Goal: Information Seeking & Learning: Learn about a topic

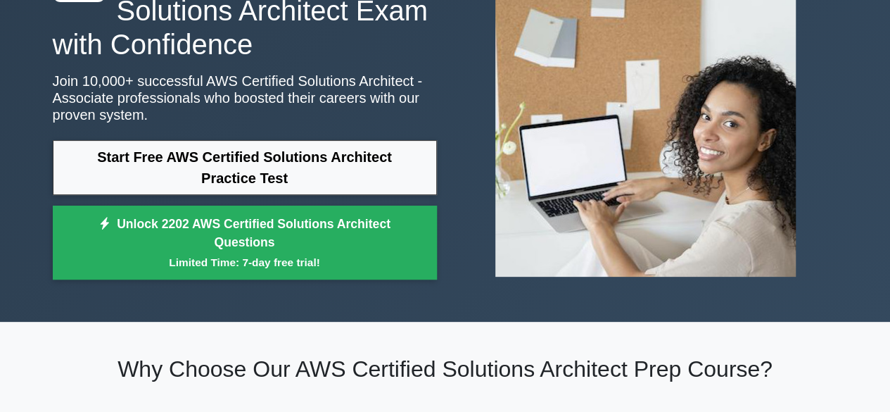
scroll to position [121, 0]
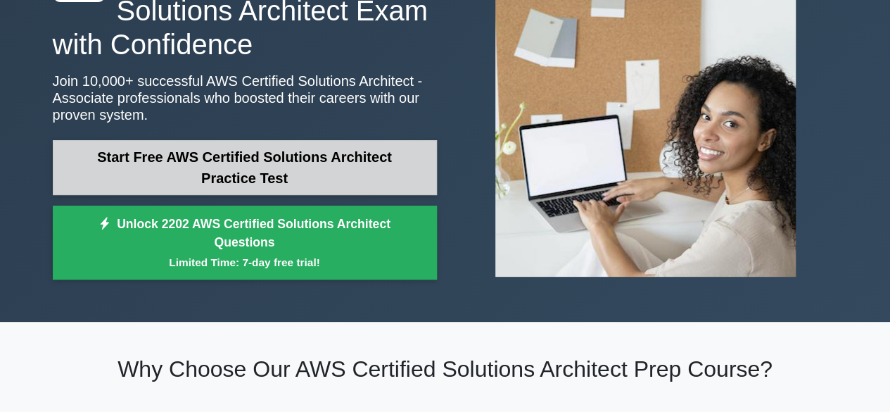
click at [224, 163] on link "Start Free AWS Certified Solutions Architect Practice Test" at bounding box center [245, 167] width 384 height 55
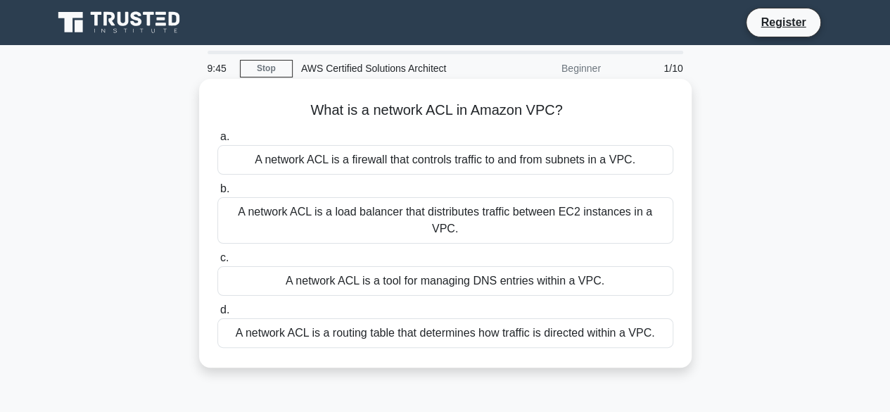
click at [399, 160] on div "A network ACL is a firewall that controls traffic to and from subnets in a VPC." at bounding box center [445, 160] width 456 height 30
click at [217, 141] on input "a. A network ACL is a firewall that controls traffic to and from subnets in a V…" at bounding box center [217, 136] width 0 height 9
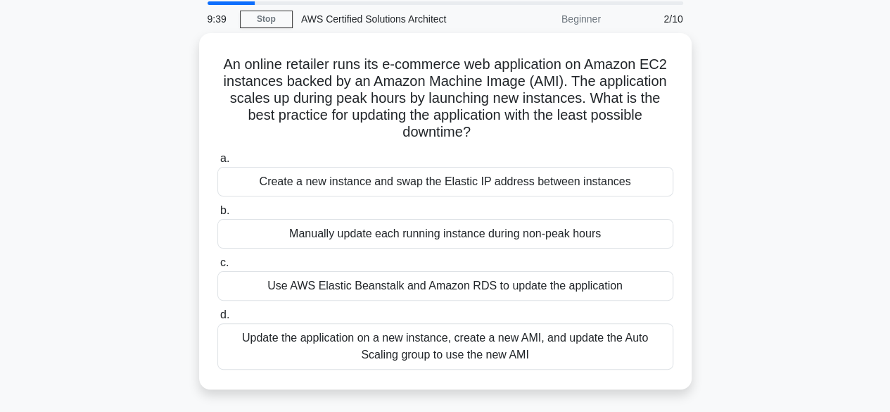
scroll to position [51, 0]
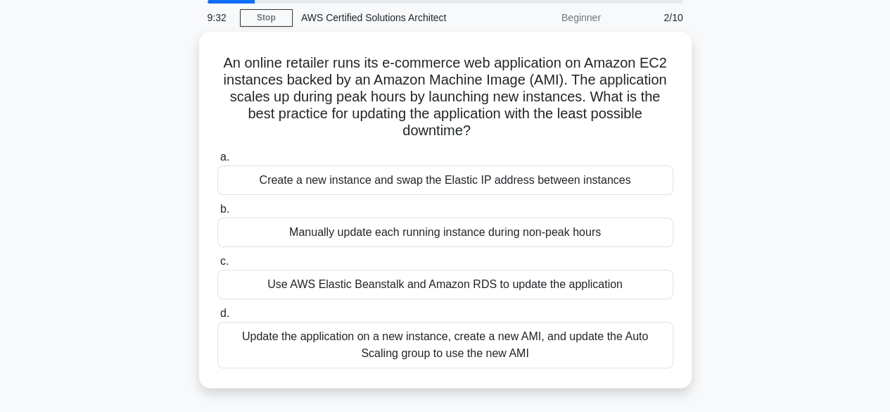
click at [839, 331] on div "An online retailer runs its e-commerce web application on Amazon EC2 instances …" at bounding box center [445, 218] width 802 height 373
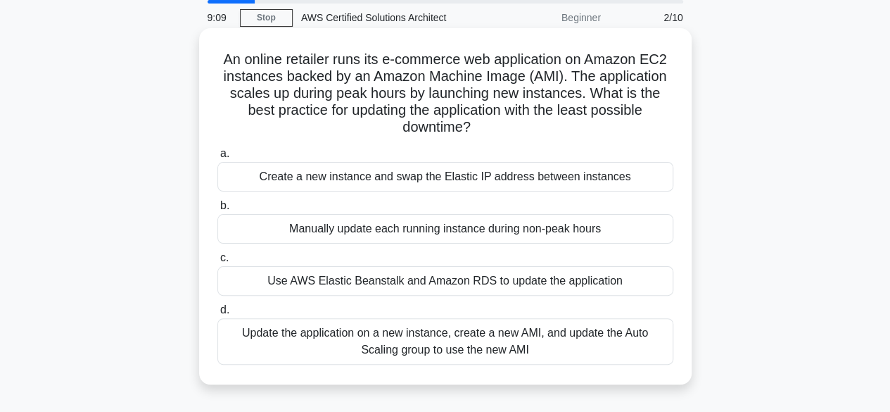
click at [611, 346] on div "Update the application on a new instance, create a new AMI, and update the Auto…" at bounding box center [445, 341] width 456 height 46
click at [217, 314] on input "d. Update the application on a new instance, create a new AMI, and update the A…" at bounding box center [217, 309] width 0 height 9
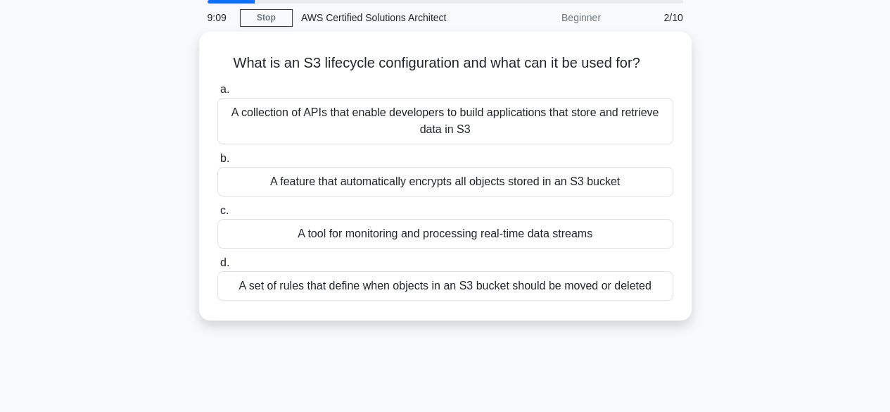
scroll to position [0, 0]
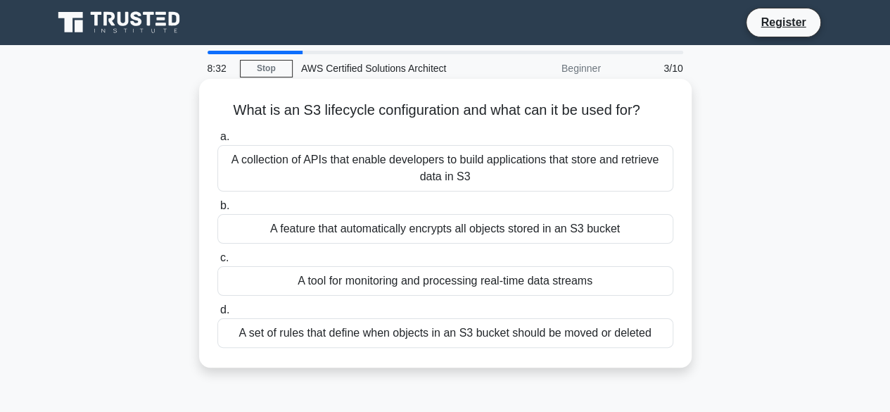
click at [447, 278] on div "A tool for monitoring and processing real-time data streams" at bounding box center [445, 281] width 456 height 30
click at [217, 262] on input "c. A tool for monitoring and processing real-time data streams" at bounding box center [217, 257] width 0 height 9
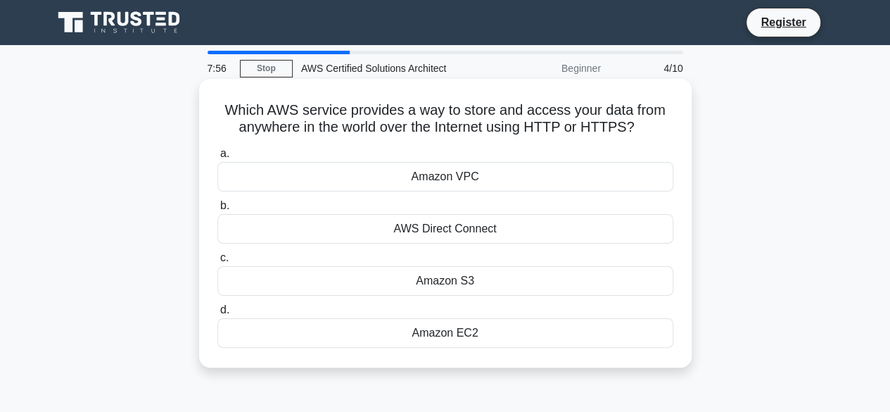
click at [495, 180] on div "Amazon VPC" at bounding box center [445, 177] width 456 height 30
click at [217, 158] on input "a. Amazon VPC" at bounding box center [217, 153] width 0 height 9
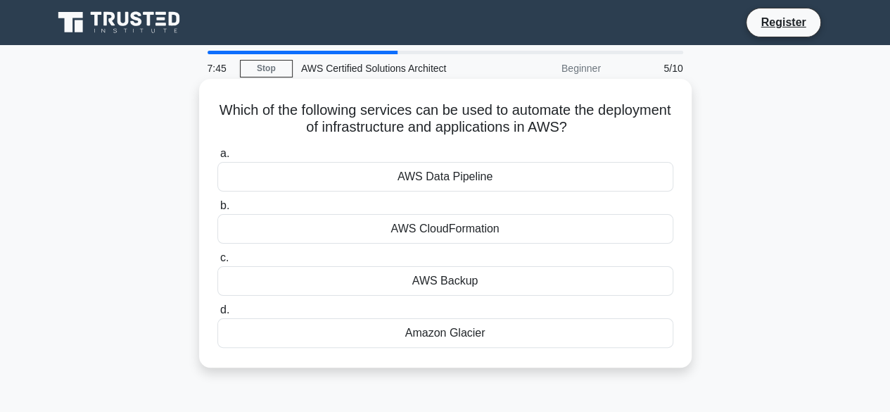
click at [470, 184] on div "AWS Data Pipeline" at bounding box center [445, 177] width 456 height 30
click at [217, 158] on input "a. AWS Data Pipeline" at bounding box center [217, 153] width 0 height 9
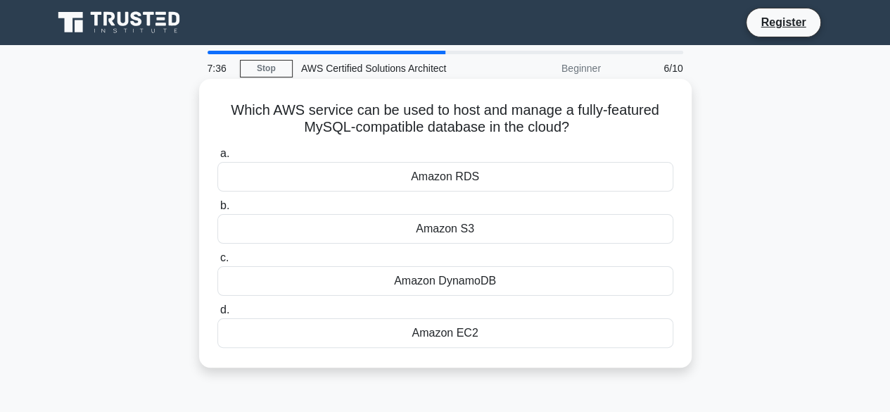
click at [454, 178] on div "Amazon RDS" at bounding box center [445, 177] width 456 height 30
click at [217, 158] on input "a. Amazon RDS" at bounding box center [217, 153] width 0 height 9
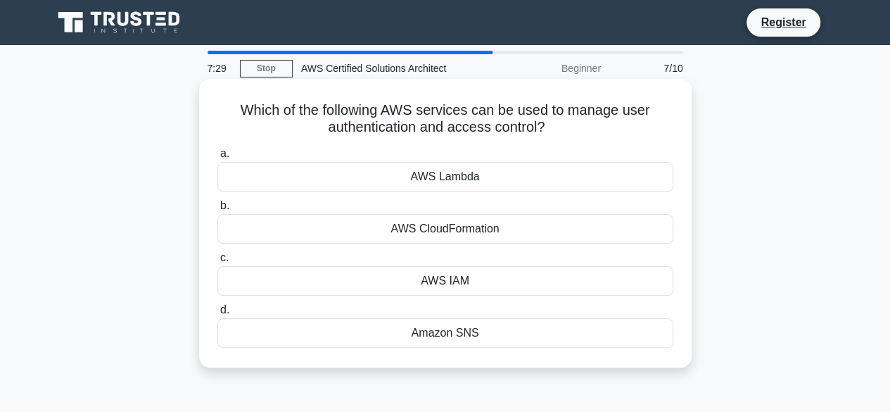
click at [454, 289] on div "AWS IAM" at bounding box center [445, 281] width 456 height 30
click at [217, 262] on input "c. AWS IAM" at bounding box center [217, 257] width 0 height 9
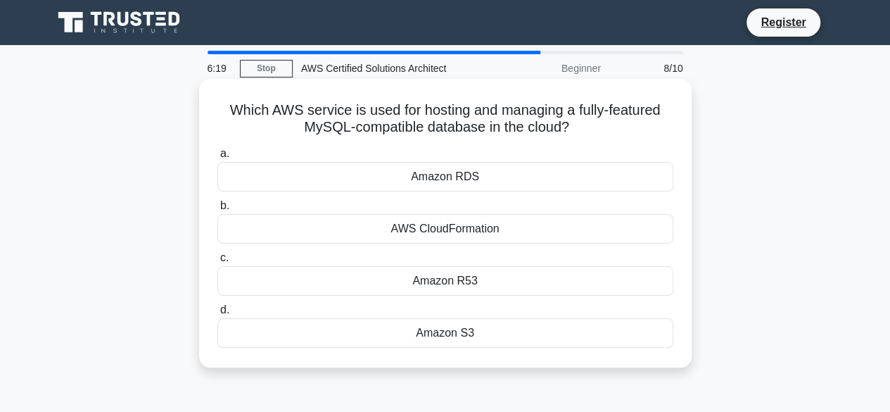
click at [495, 239] on div "AWS CloudFormation" at bounding box center [445, 229] width 456 height 30
click at [217, 210] on input "b. AWS CloudFormation" at bounding box center [217, 205] width 0 height 9
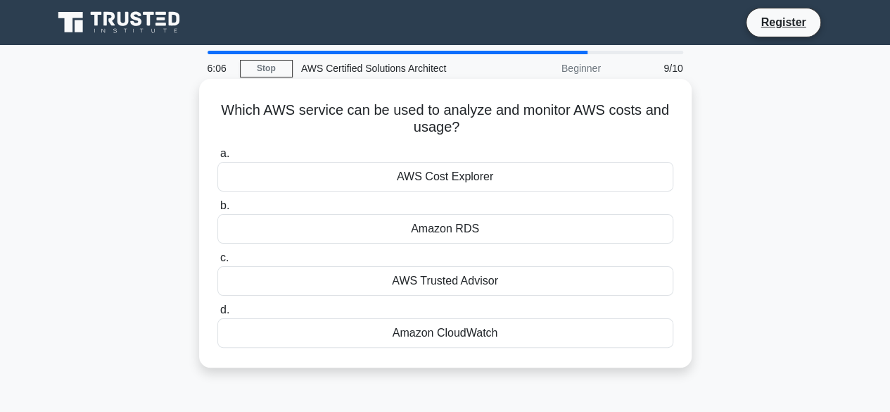
click at [445, 285] on div "AWS Trusted Advisor" at bounding box center [445, 281] width 456 height 30
click at [217, 262] on input "c. AWS Trusted Advisor" at bounding box center [217, 257] width 0 height 9
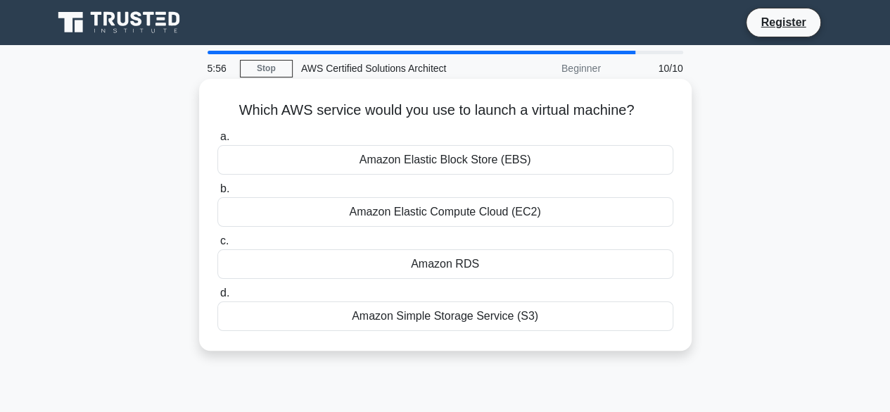
click at [501, 212] on div "Amazon Elastic Compute Cloud (EC2)" at bounding box center [445, 212] width 456 height 30
click at [217, 193] on input "b. Amazon Elastic Compute Cloud (EC2)" at bounding box center [217, 188] width 0 height 9
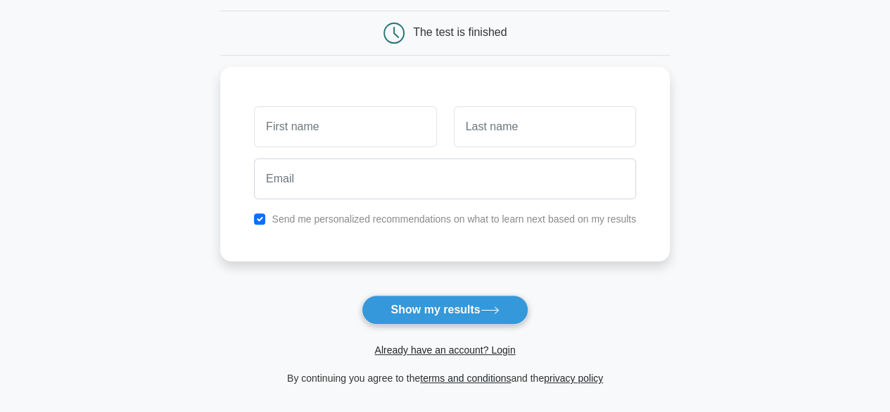
scroll to position [94, 0]
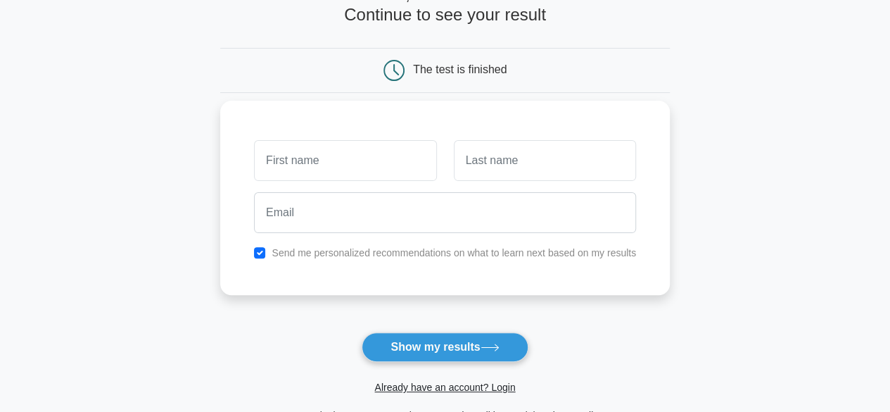
click at [384, 166] on input "text" at bounding box center [345, 160] width 182 height 41
type input "Ama"
click at [530, 165] on input "text" at bounding box center [545, 160] width 182 height 41
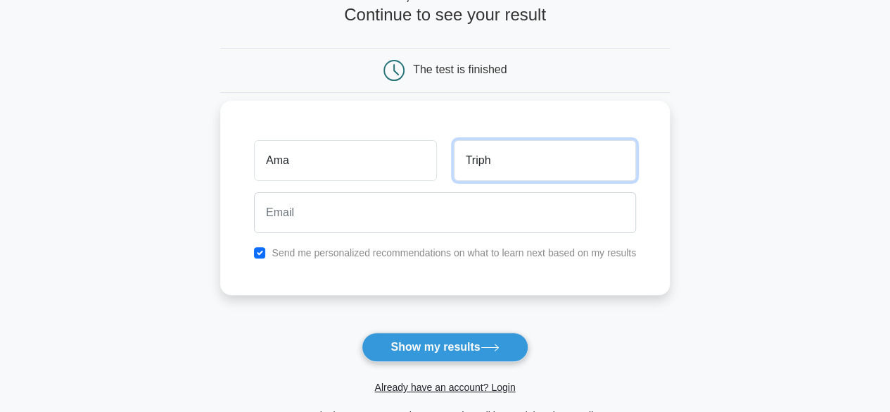
type input "Triph"
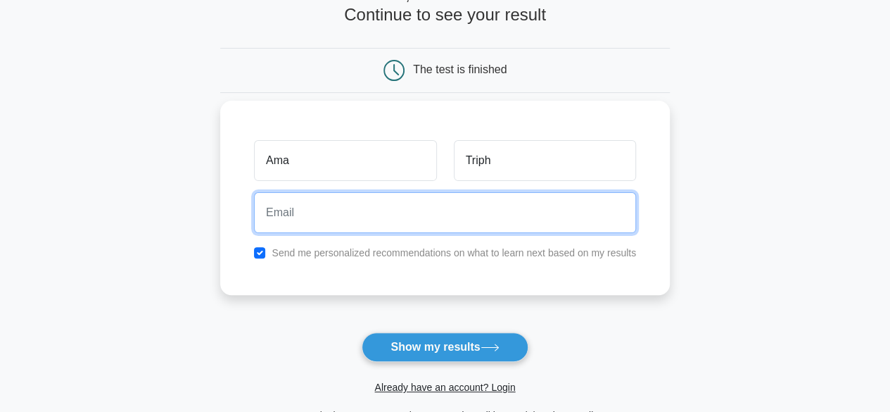
click at [421, 219] on input "email" at bounding box center [445, 212] width 382 height 41
type input "amadarl08@gmail.com"
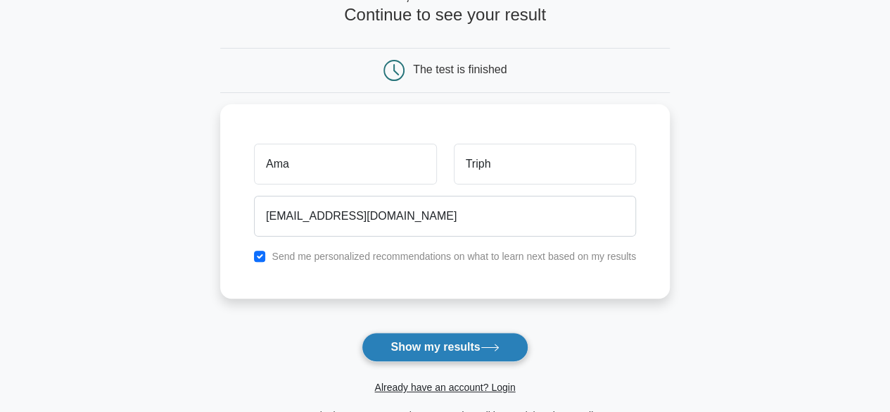
click at [476, 349] on button "Show my results" at bounding box center [445, 347] width 166 height 30
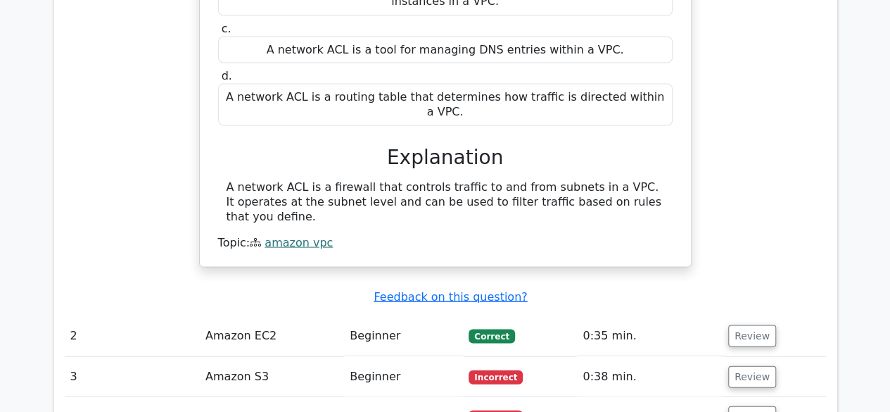
scroll to position [1366, 0]
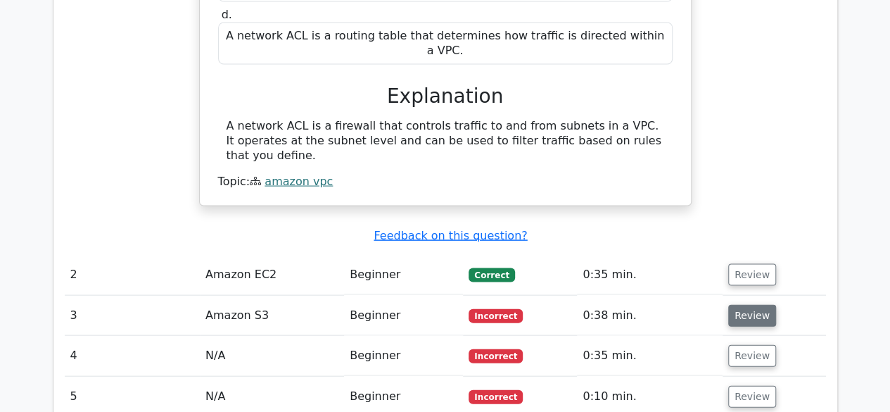
click at [753, 305] on button "Review" at bounding box center [752, 316] width 48 height 22
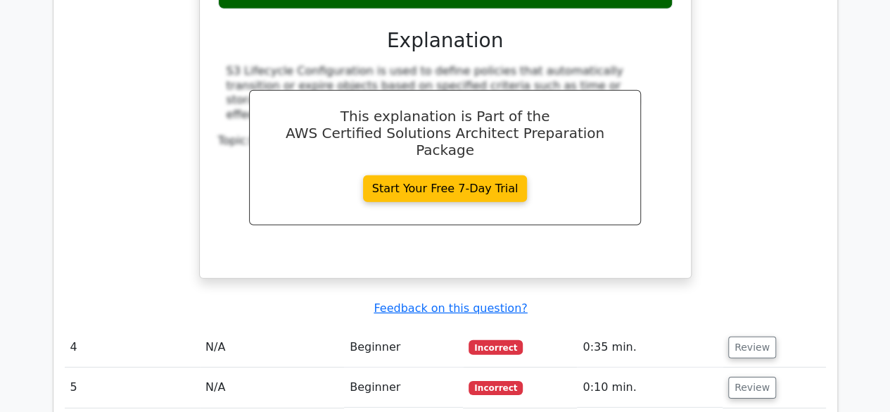
scroll to position [1973, 0]
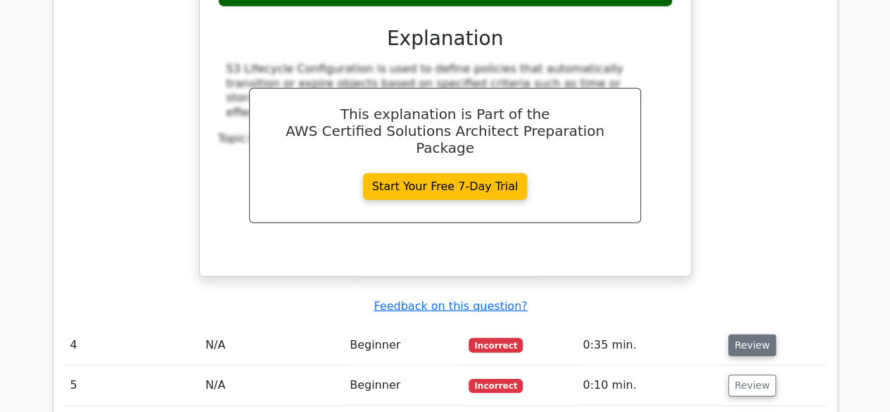
click at [749, 334] on button "Review" at bounding box center [752, 345] width 48 height 22
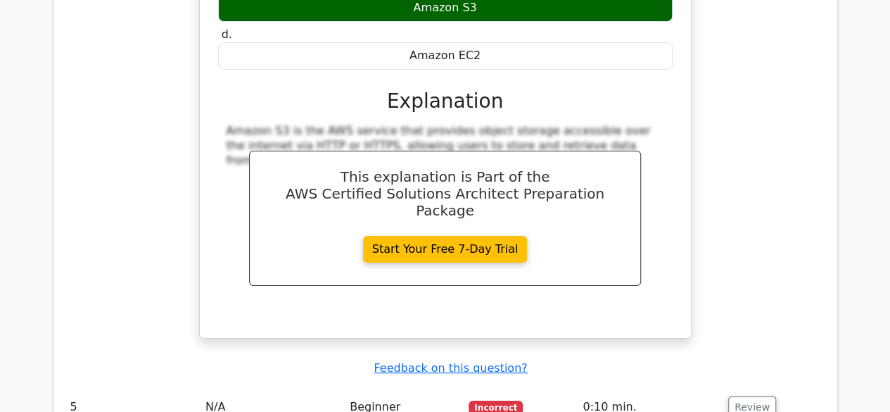
scroll to position [2542, 0]
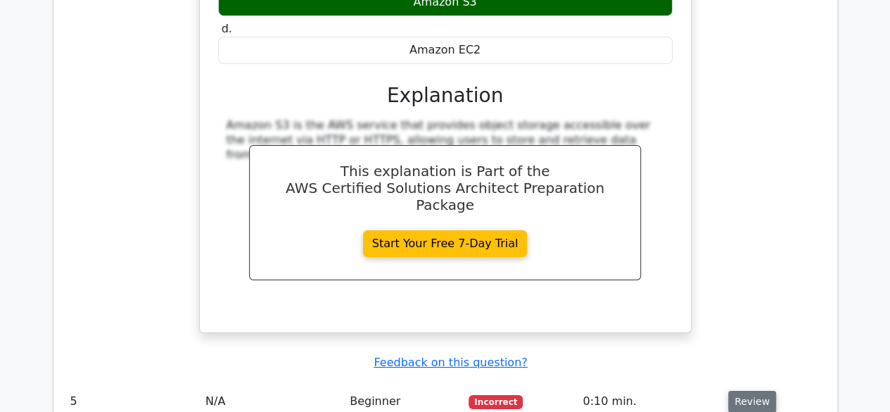
click at [753, 390] on button "Review" at bounding box center [752, 401] width 48 height 22
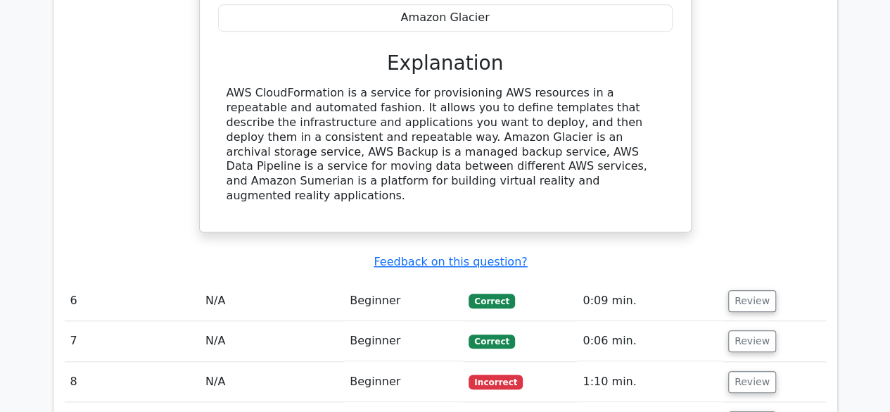
scroll to position [3179, 0]
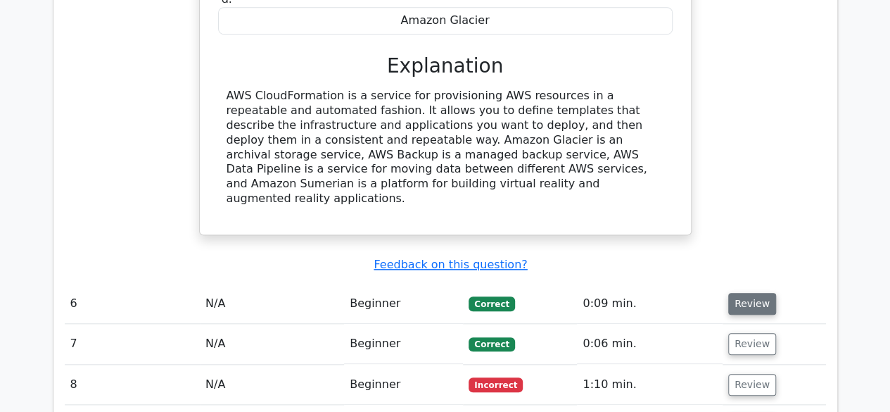
click at [760, 293] on button "Review" at bounding box center [752, 304] width 48 height 22
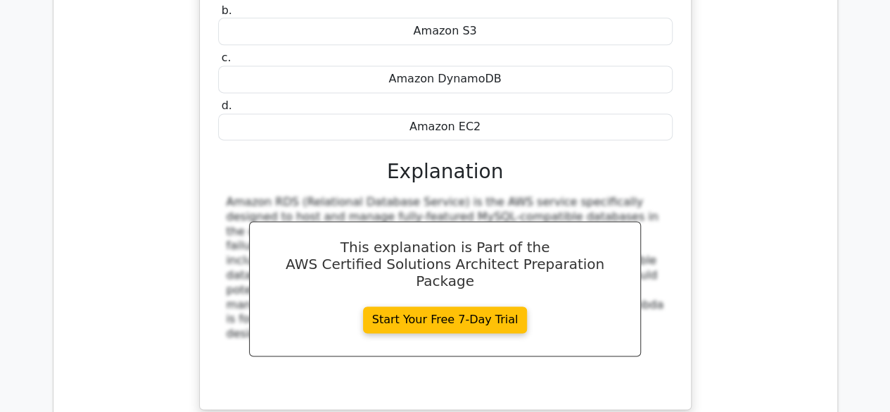
scroll to position [3614, 0]
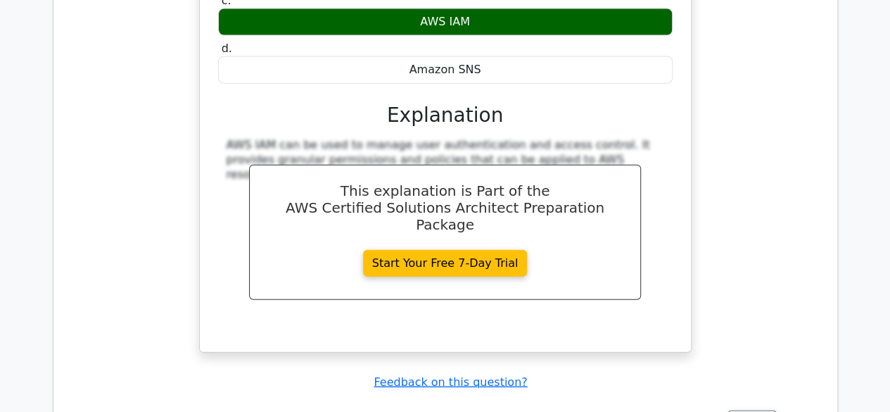
scroll to position [4283, 0]
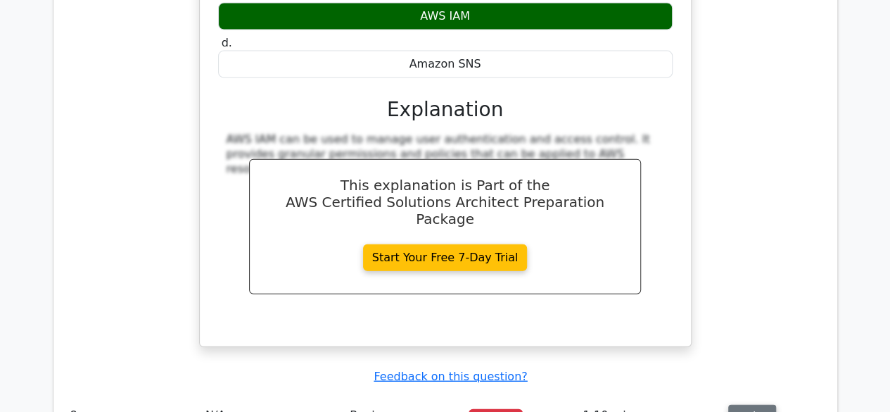
click at [752, 405] on button "Review" at bounding box center [752, 416] width 48 height 22
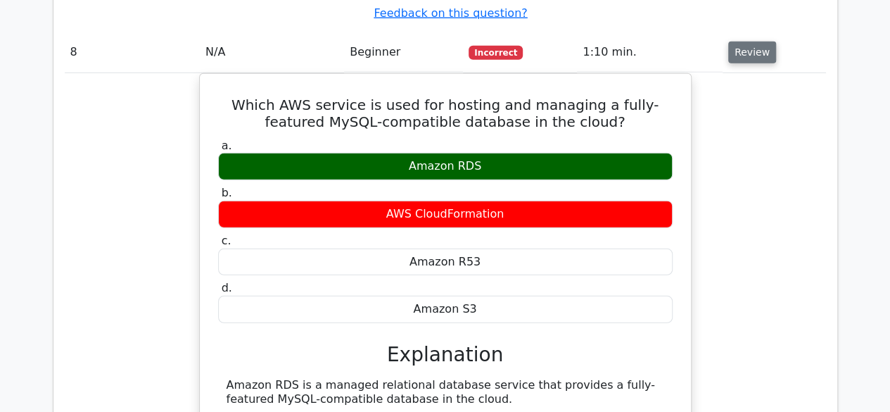
scroll to position [4682, 0]
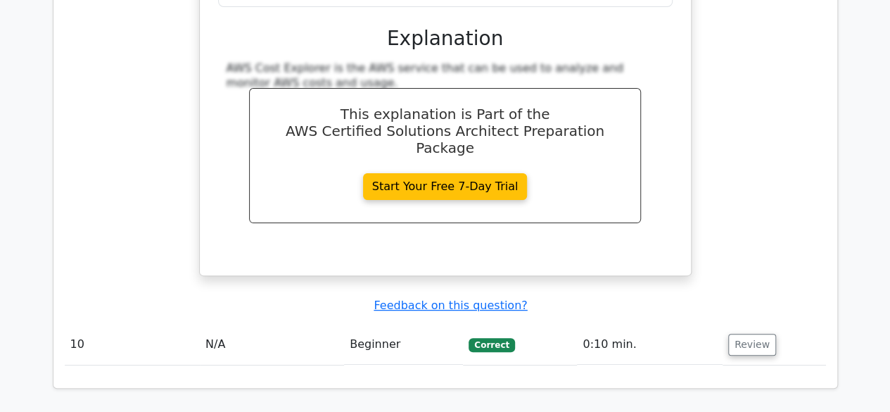
scroll to position [5416, 0]
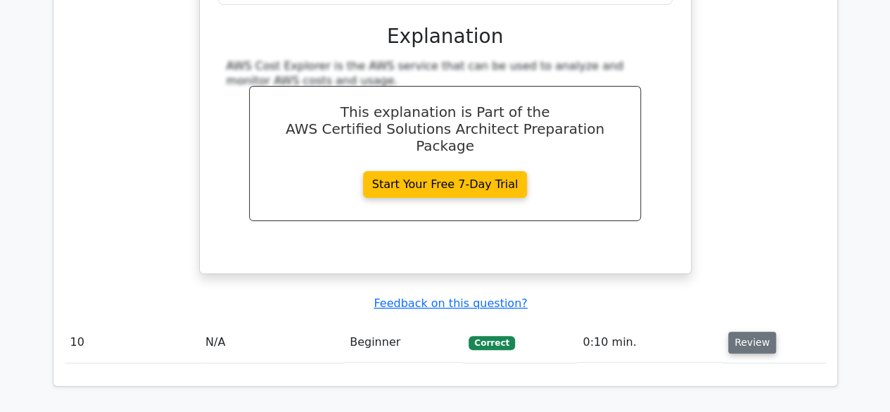
click at [748, 331] on button "Review" at bounding box center [752, 342] width 48 height 22
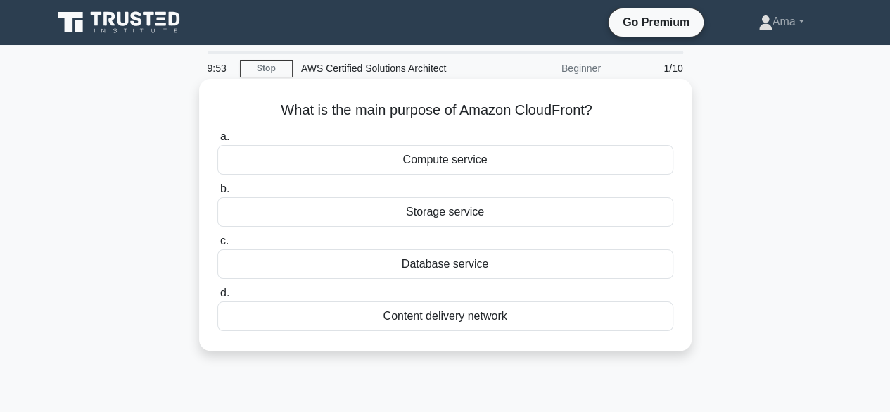
click at [459, 313] on div "Content delivery network" at bounding box center [445, 316] width 456 height 30
click at [217, 298] on input "d. Content delivery network" at bounding box center [217, 292] width 0 height 9
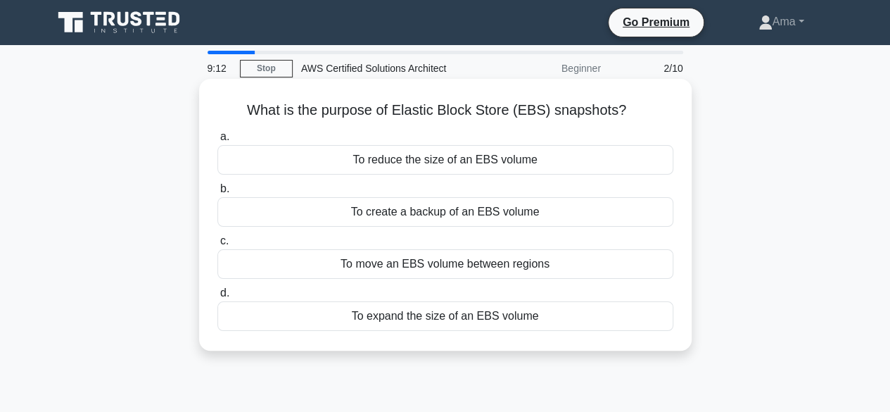
click at [490, 215] on div "To create a backup of an EBS volume" at bounding box center [445, 212] width 456 height 30
click at [217, 193] on input "b. To create a backup of an EBS volume" at bounding box center [217, 188] width 0 height 9
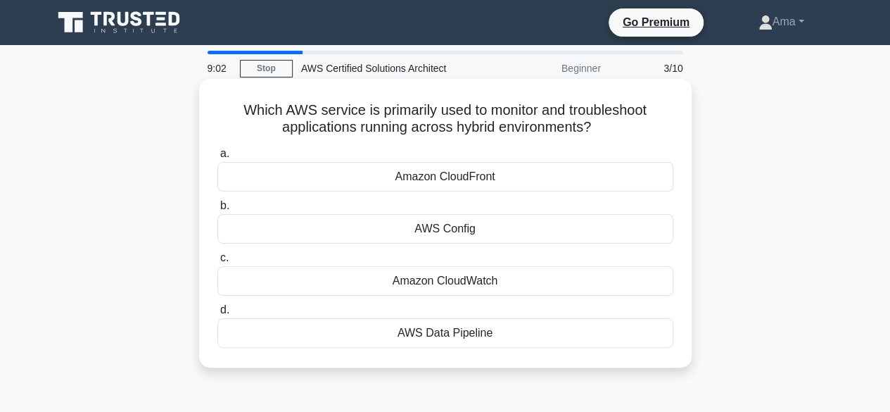
click at [458, 279] on div "Amazon CloudWatch" at bounding box center [445, 281] width 456 height 30
click at [217, 262] on input "c. Amazon CloudWatch" at bounding box center [217, 257] width 0 height 9
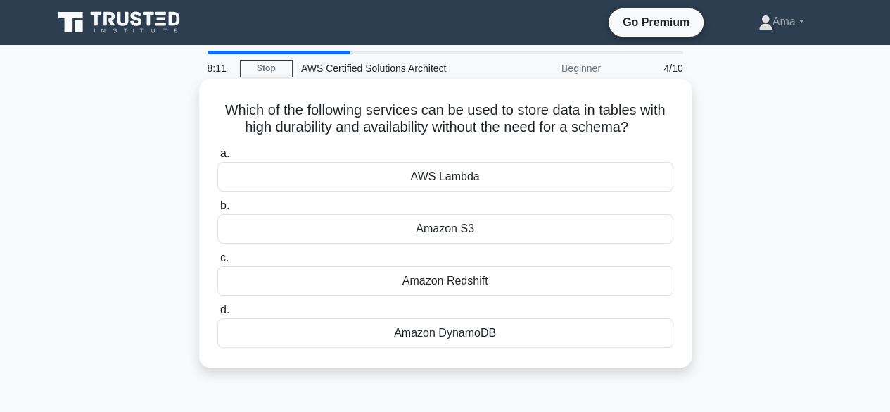
click at [556, 335] on div "Amazon DynamoDB" at bounding box center [445, 333] width 456 height 30
click at [217, 314] on input "d. Amazon DynamoDB" at bounding box center [217, 309] width 0 height 9
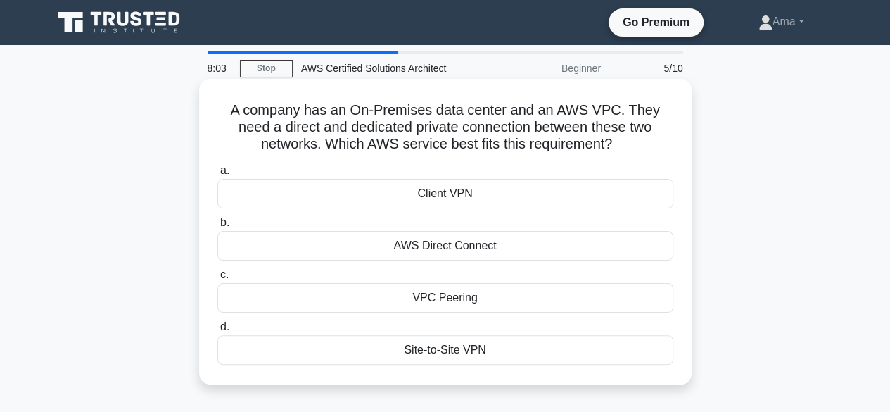
click at [438, 254] on div "AWS Direct Connect" at bounding box center [445, 246] width 456 height 30
click at [217, 227] on input "b. AWS Direct Connect" at bounding box center [217, 222] width 0 height 9
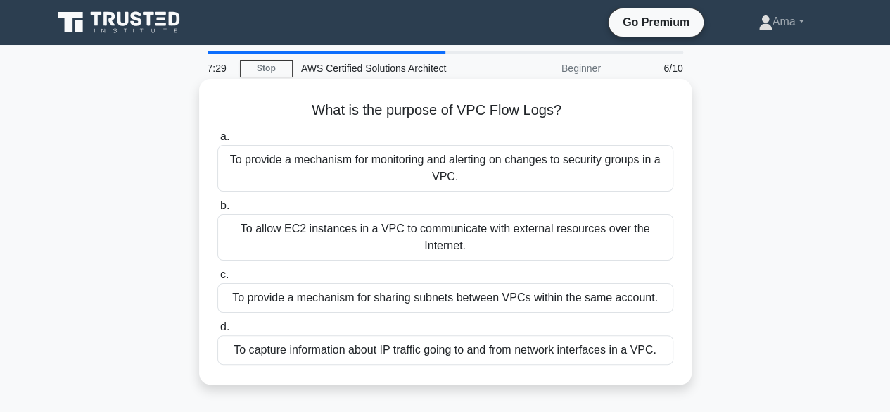
click at [552, 348] on div "To capture information about IP traffic going to and from network interfaces in…" at bounding box center [445, 350] width 456 height 30
click at [217, 331] on input "d. To capture information about IP traffic going to and from network interfaces…" at bounding box center [217, 326] width 0 height 9
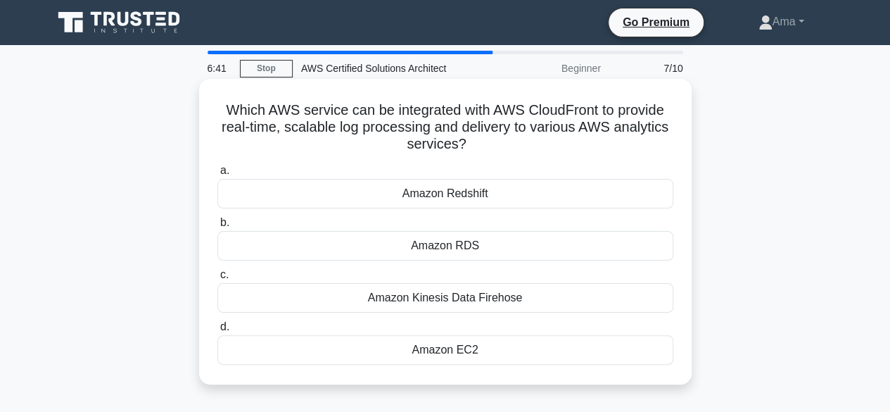
click at [462, 349] on div "Amazon EC2" at bounding box center [445, 350] width 456 height 30
click at [217, 331] on input "d. Amazon EC2" at bounding box center [217, 326] width 0 height 9
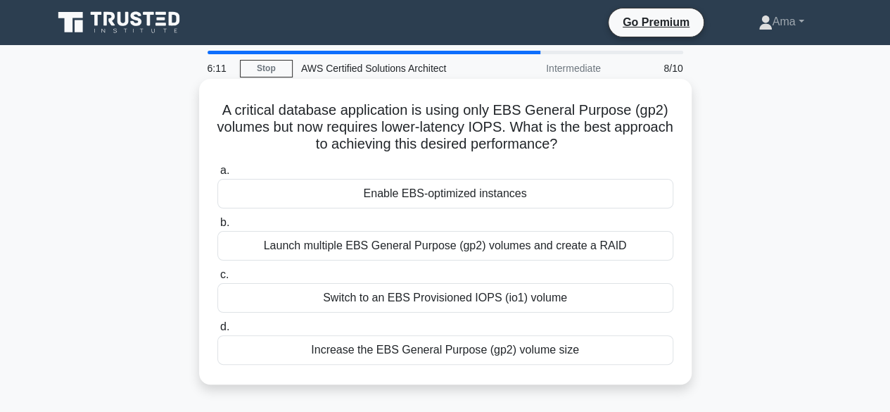
click at [465, 350] on div "Increase the EBS General Purpose (gp2) volume size" at bounding box center [445, 350] width 456 height 30
click at [217, 331] on input "d. Increase the EBS General Purpose (gp2) volume size" at bounding box center [217, 326] width 0 height 9
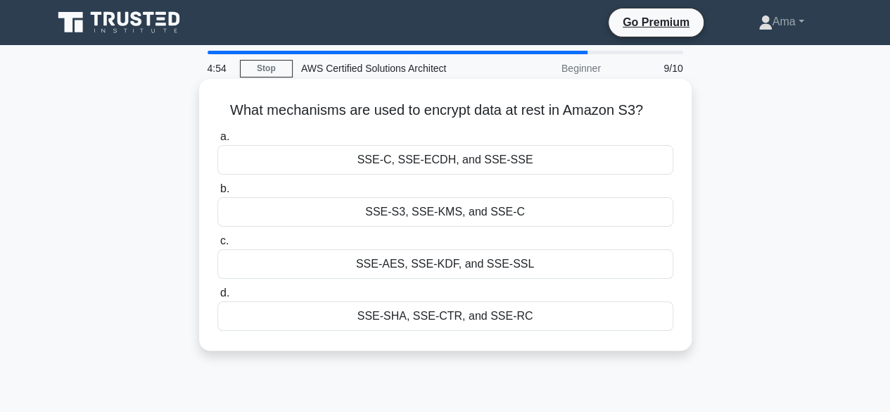
click at [454, 213] on div "SSE-S3, SSE-KMS, and SSE-C" at bounding box center [445, 212] width 456 height 30
click at [217, 193] on input "b. SSE-S3, SSE-KMS, and SSE-C" at bounding box center [217, 188] width 0 height 9
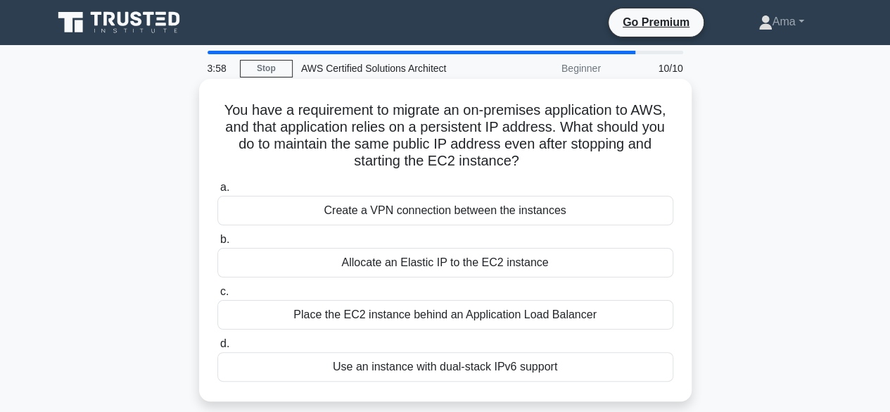
drag, startPoint x: 215, startPoint y: 103, endPoint x: 560, endPoint y: 167, distance: 351.2
click at [560, 167] on div "You have a requirement to migrate an on-premises application to AWS, and that a…" at bounding box center [445, 239] width 481 height 311
click at [519, 140] on h5 "You have a requirement to migrate an on-premises application to AWS, and that a…" at bounding box center [445, 135] width 459 height 69
drag, startPoint x: 519, startPoint y: 140, endPoint x: 201, endPoint y: 98, distance: 320.8
click at [201, 98] on div "You have a requirement to migrate an on-premises application to AWS, and that a…" at bounding box center [445, 240] width 492 height 322
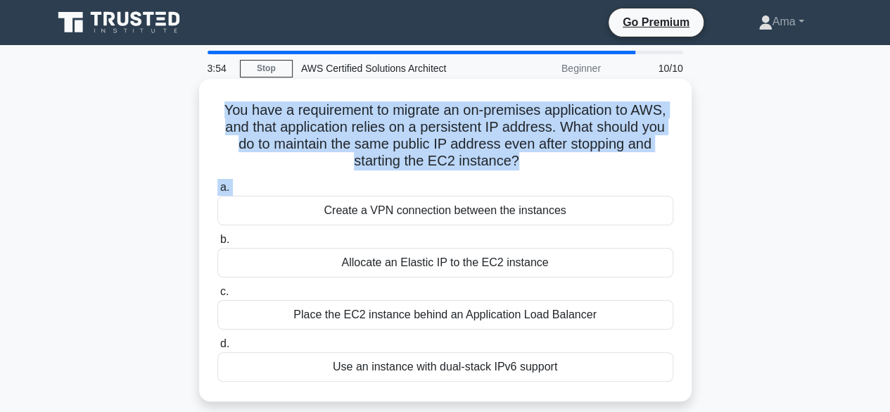
drag, startPoint x: 201, startPoint y: 98, endPoint x: 535, endPoint y: 175, distance: 343.0
click at [535, 175] on div "You have a requirement to migrate an on-premises application to AWS, and that a…" at bounding box center [445, 240] width 492 height 322
copy div "You have a requirement to migrate an on-premises application to AWS, and that a…"
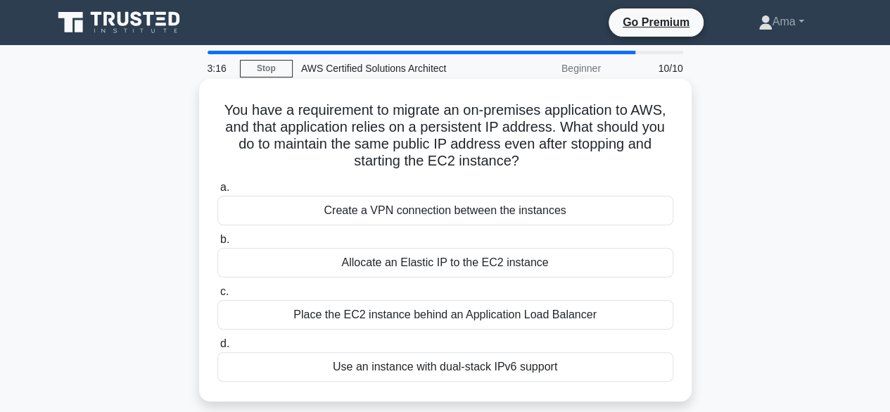
click at [492, 212] on div "Create a VPN connection between the instances" at bounding box center [445, 211] width 456 height 30
click at [217, 192] on input "a. Create a VPN connection between the instances" at bounding box center [217, 187] width 0 height 9
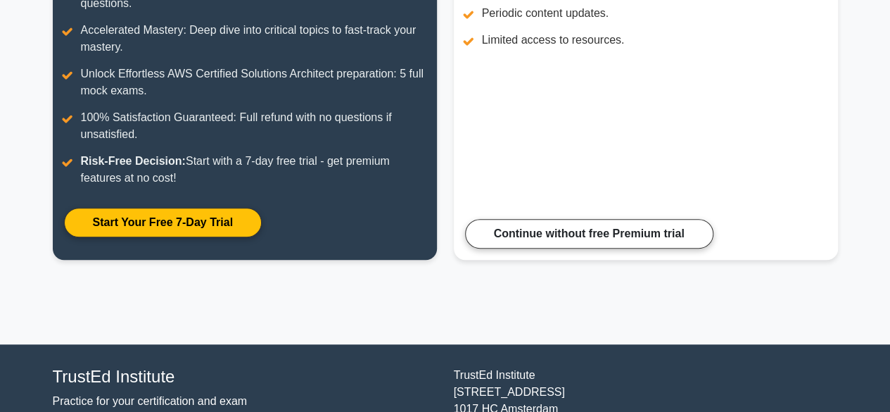
scroll to position [286, 0]
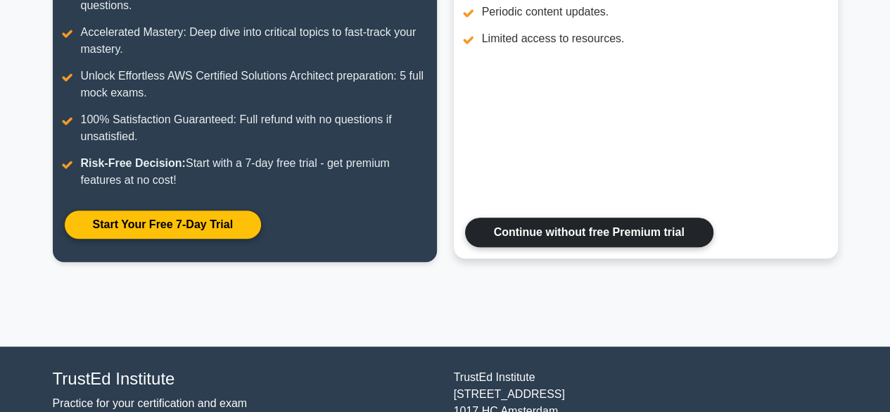
click at [706, 233] on link "Continue without free Premium trial" at bounding box center [589, 232] width 248 height 30
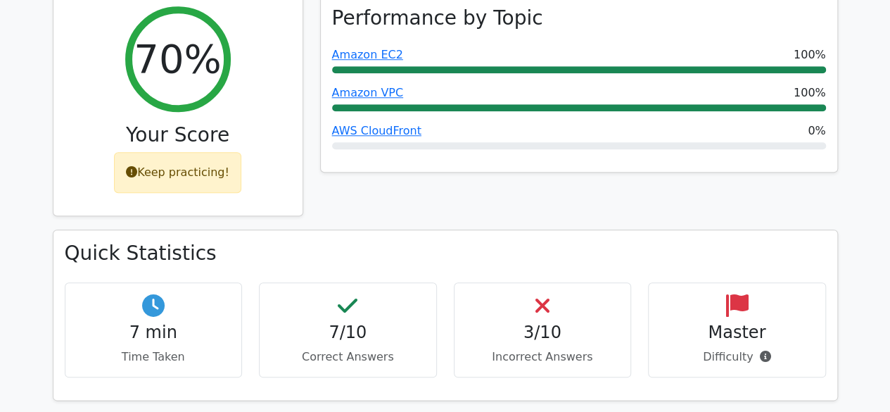
click at [816, 282] on div "Master Difficulty" at bounding box center [737, 329] width 178 height 95
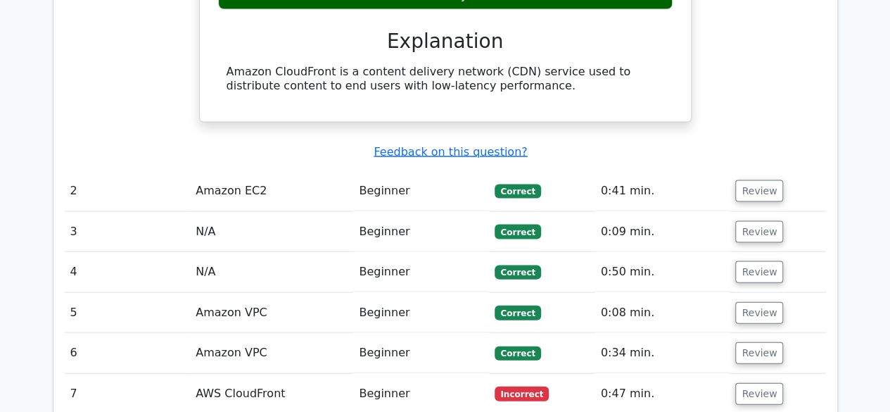
scroll to position [1393, 0]
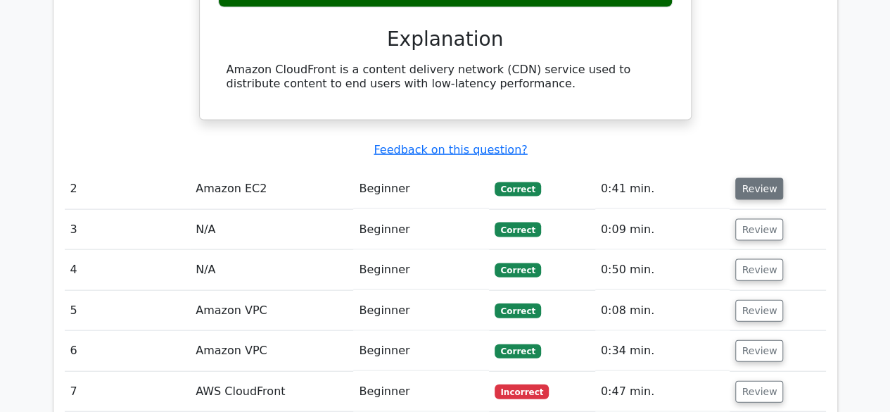
click at [764, 178] on button "Review" at bounding box center [759, 189] width 48 height 22
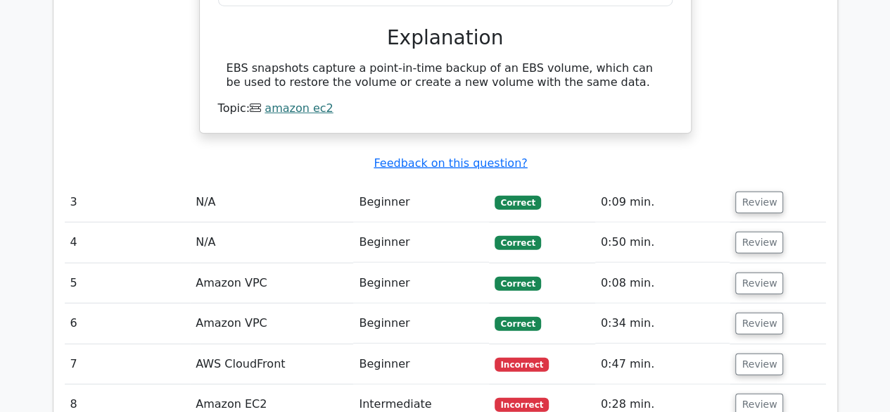
scroll to position [1829, 0]
click at [784, 182] on td "Review" at bounding box center [778, 202] width 96 height 40
click at [754, 191] on button "Review" at bounding box center [759, 202] width 48 height 22
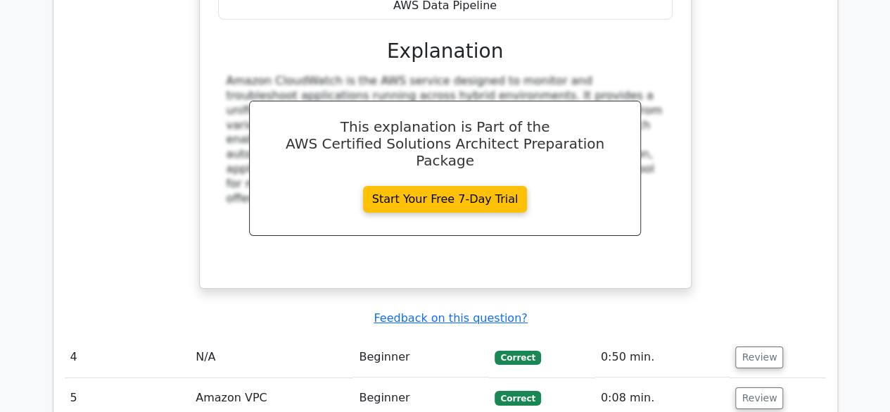
scroll to position [2284, 0]
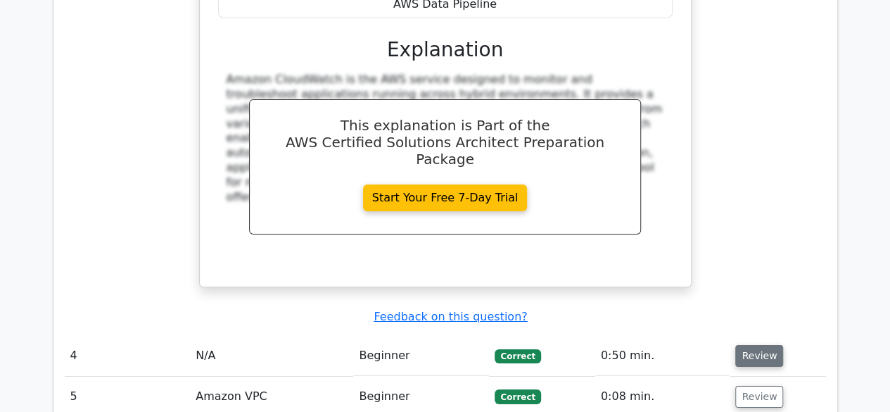
click at [754, 345] on button "Review" at bounding box center [759, 356] width 48 height 22
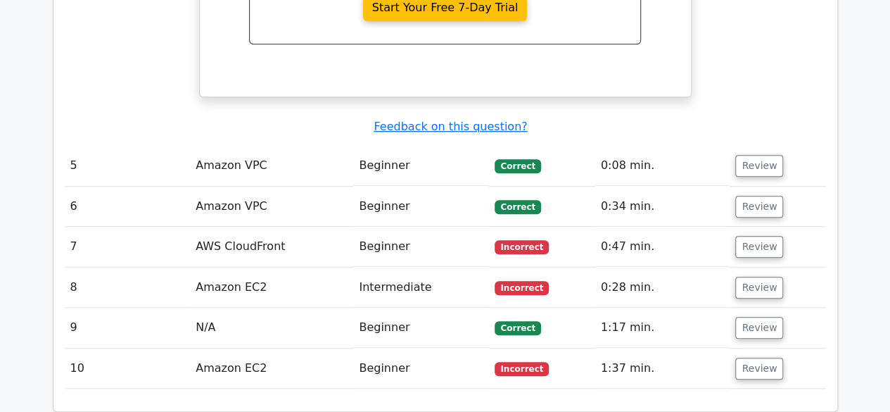
scroll to position [3028, 0]
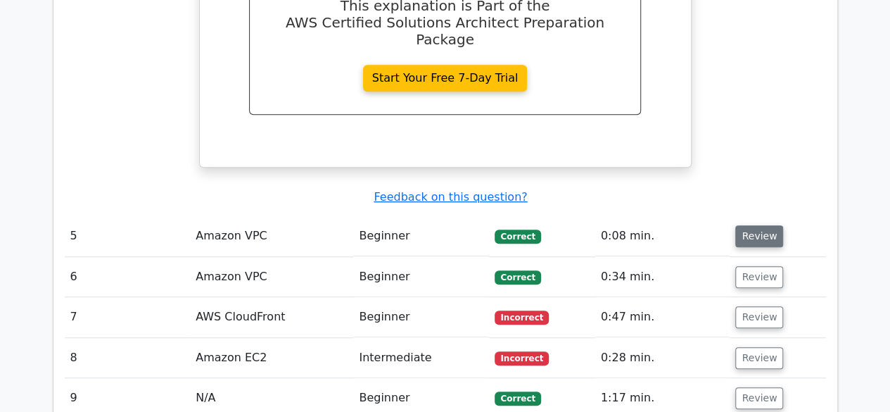
click at [753, 225] on button "Review" at bounding box center [759, 236] width 48 height 22
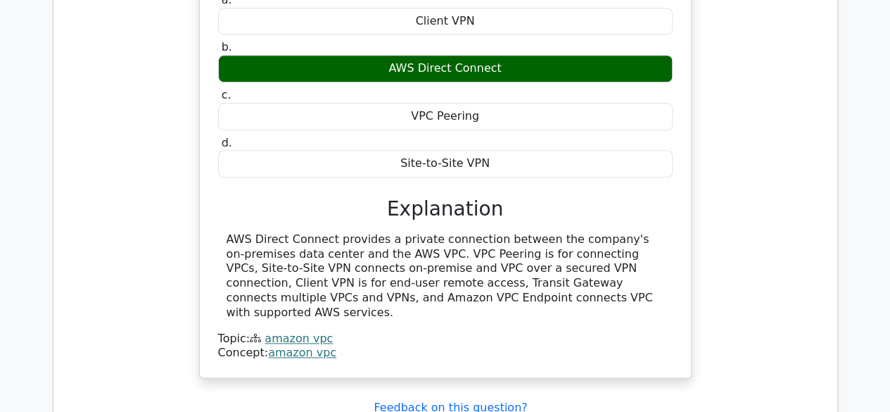
scroll to position [3426, 0]
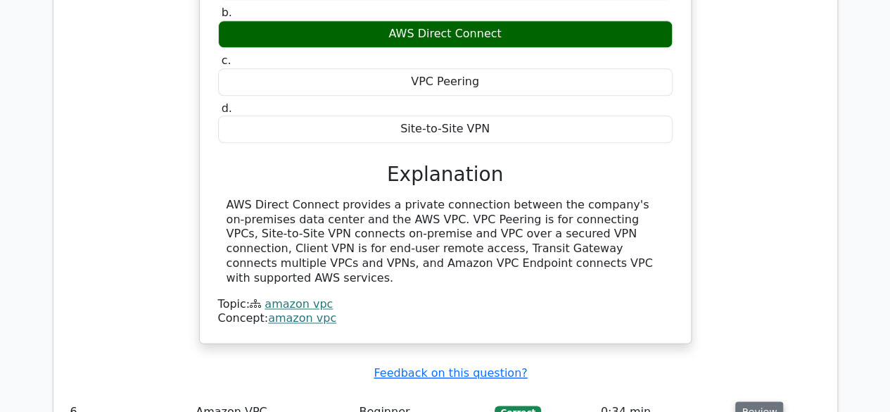
click at [761, 401] on button "Review" at bounding box center [759, 412] width 48 height 22
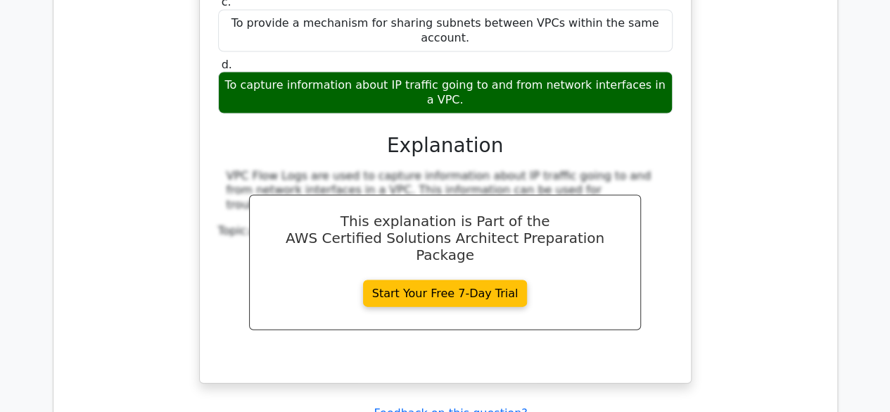
scroll to position [4037, 0]
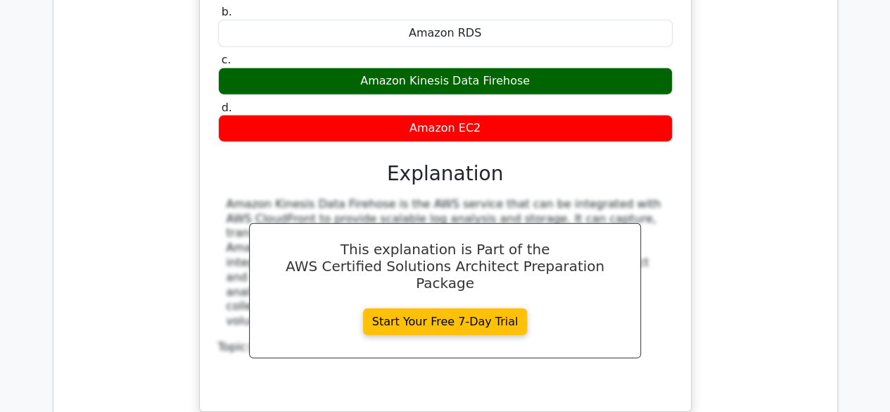
scroll to position [4637, 0]
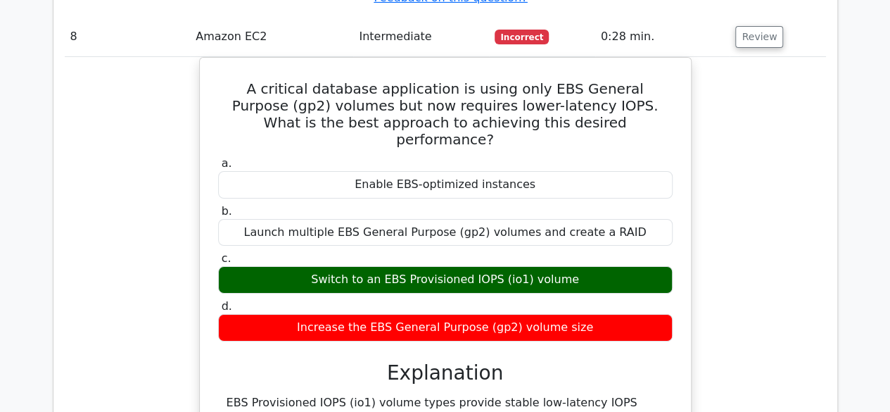
click at [726, 314] on div "A critical database application is using only EBS General Purpose (gp2) volumes…" at bounding box center [445, 293] width 761 height 472
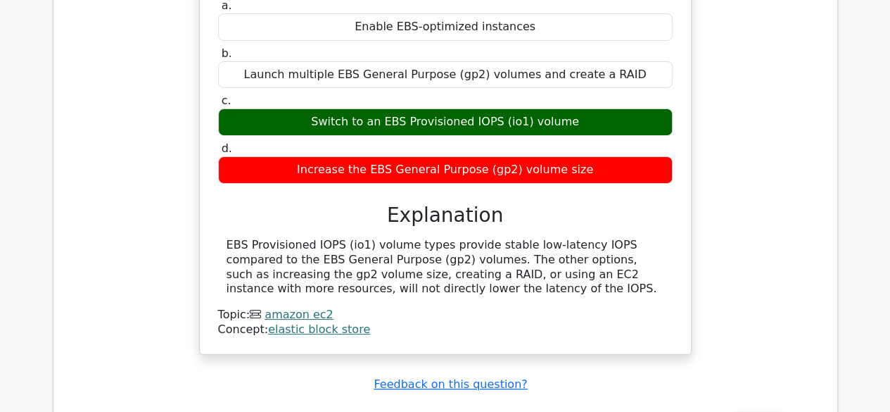
scroll to position [5240, 0]
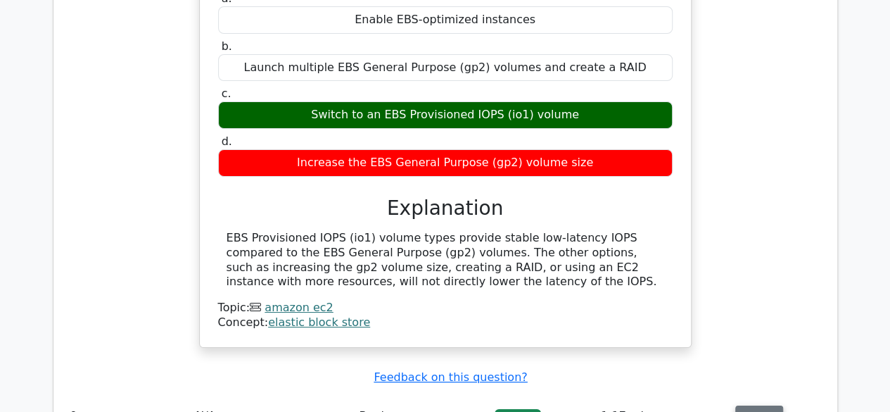
click at [758, 405] on button "Review" at bounding box center [759, 416] width 48 height 22
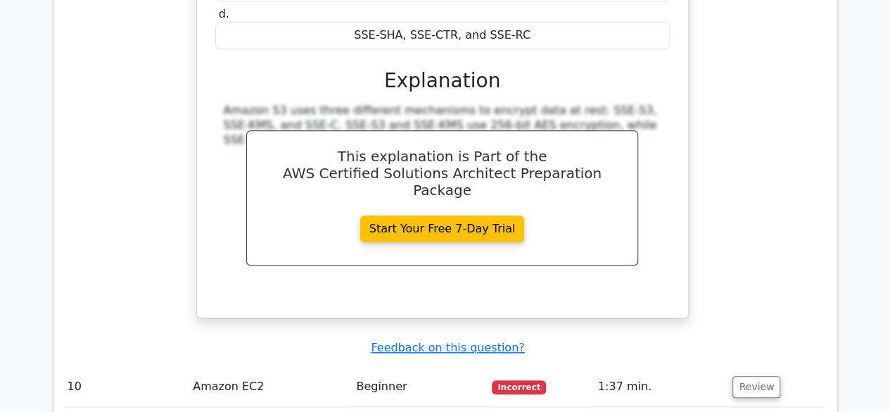
scroll to position [5880, 0]
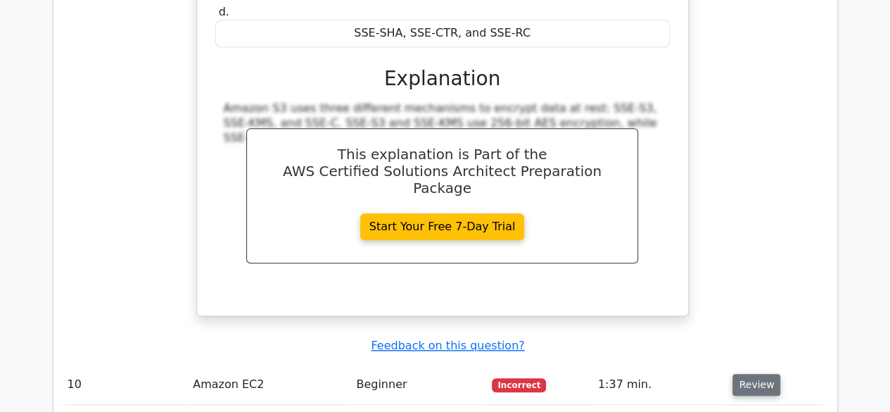
click at [758, 374] on button "Review" at bounding box center [756, 385] width 48 height 22
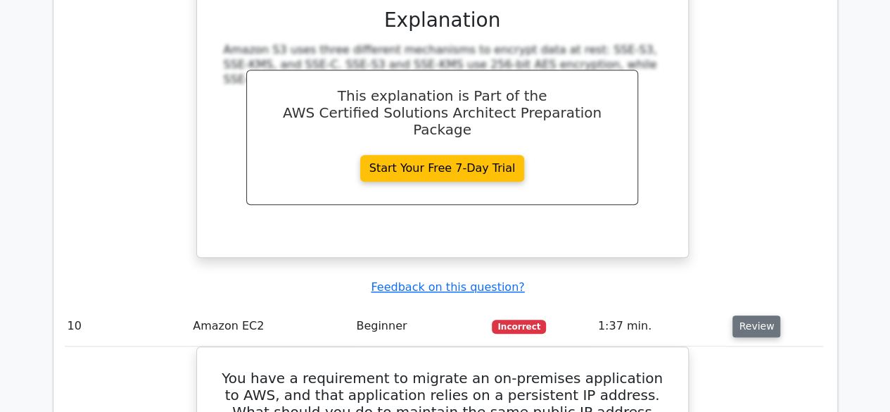
scroll to position [5938, 0]
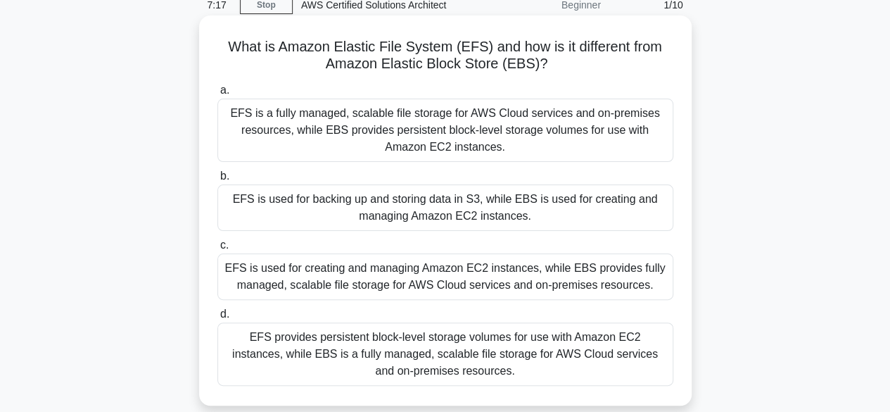
scroll to position [64, 0]
click at [595, 348] on div "EFS provides persistent block-level storage volumes for use with Amazon EC2 ins…" at bounding box center [445, 353] width 456 height 63
click at [217, 318] on input "d. EFS provides persistent block-level storage volumes for use with Amazon EC2 …" at bounding box center [217, 313] width 0 height 9
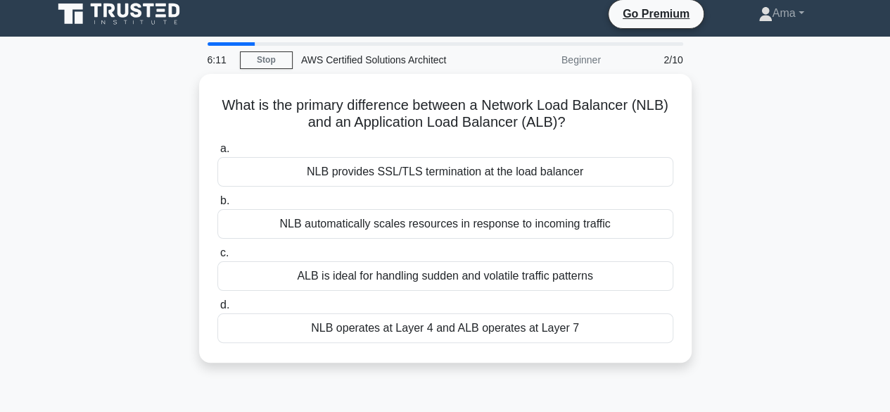
scroll to position [0, 0]
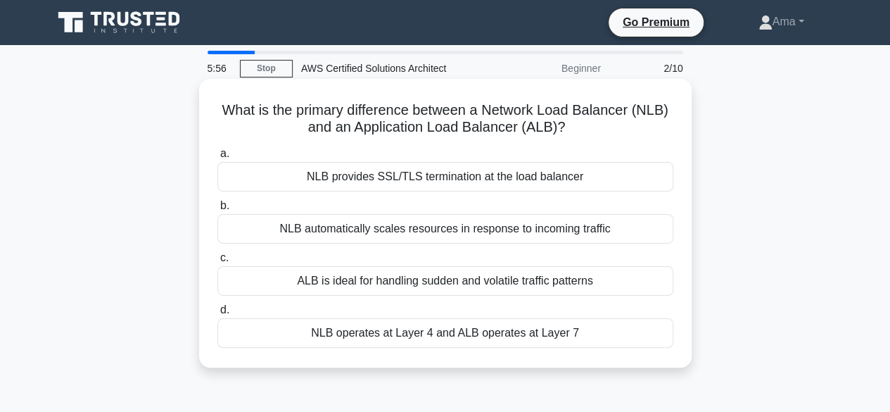
click at [608, 343] on div "NLB operates at Layer 4 and ALB operates at Layer 7" at bounding box center [445, 333] width 456 height 30
click at [217, 314] on input "d. NLB operates at Layer 4 and ALB operates at Layer 7" at bounding box center [217, 309] width 0 height 9
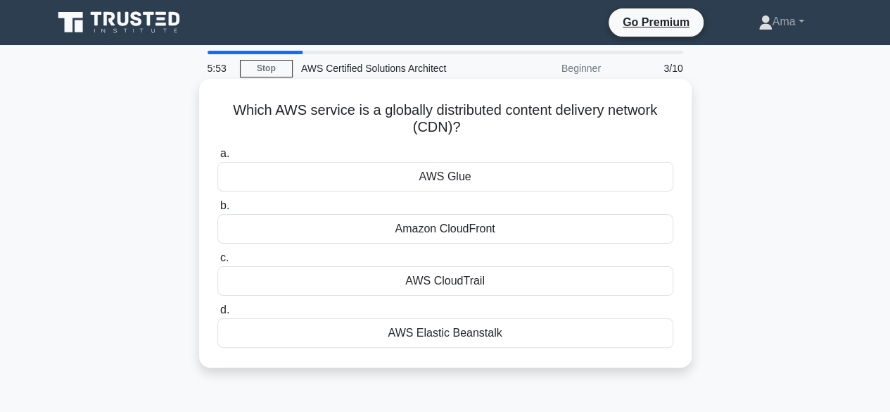
click at [619, 243] on div "Amazon CloudFront" at bounding box center [445, 229] width 456 height 30
click at [217, 210] on input "b. Amazon CloudFront" at bounding box center [217, 205] width 0 height 9
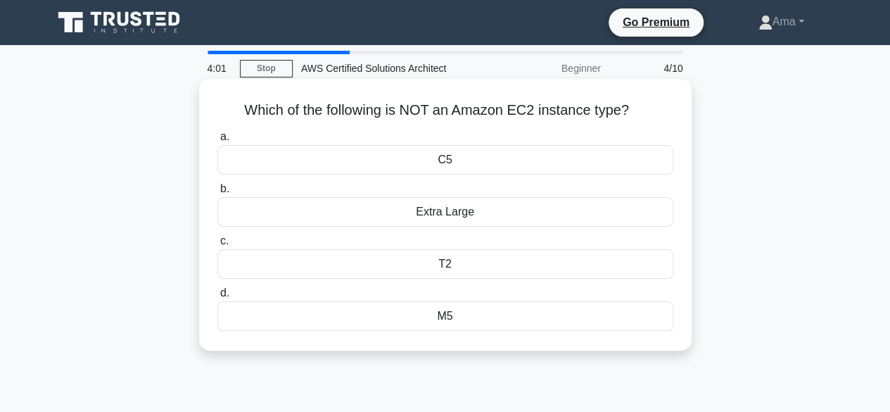
click at [570, 212] on div "Extra Large" at bounding box center [445, 212] width 456 height 30
click at [217, 193] on input "b. Extra Large" at bounding box center [217, 188] width 0 height 9
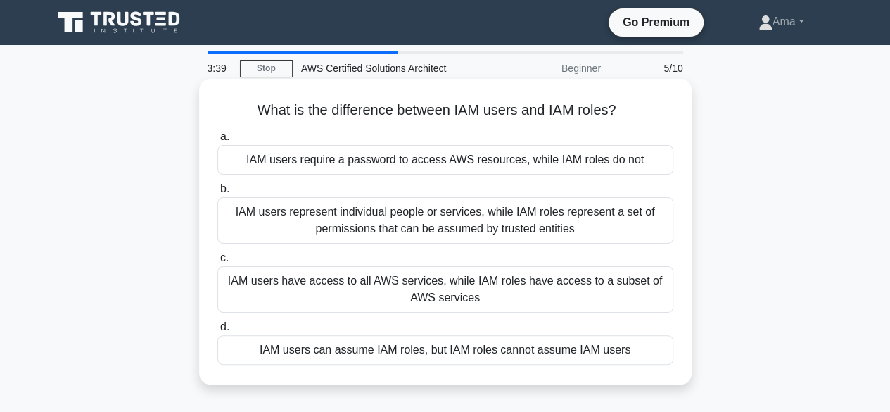
click at [663, 232] on div "IAM users represent individual people or services, while IAM roles represent a …" at bounding box center [445, 220] width 456 height 46
click at [217, 193] on input "b. IAM users represent individual people or services, while IAM roles represent…" at bounding box center [217, 188] width 0 height 9
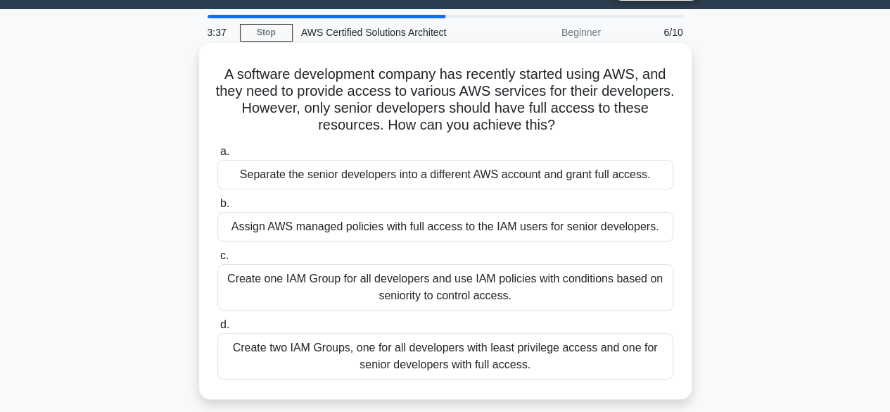
scroll to position [51, 0]
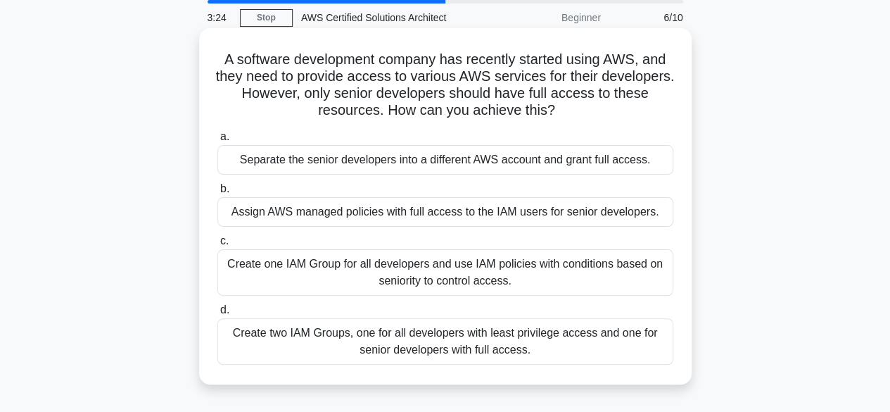
click at [656, 353] on div "Create two IAM Groups, one for all developers with least privilege access and o…" at bounding box center [445, 341] width 456 height 46
click at [217, 314] on input "d. Create two IAM Groups, one for all developers with least privilege access an…" at bounding box center [217, 309] width 0 height 9
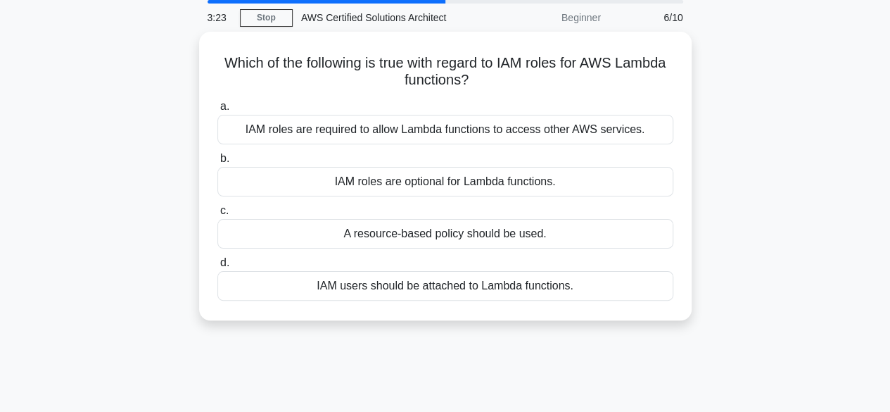
scroll to position [0, 0]
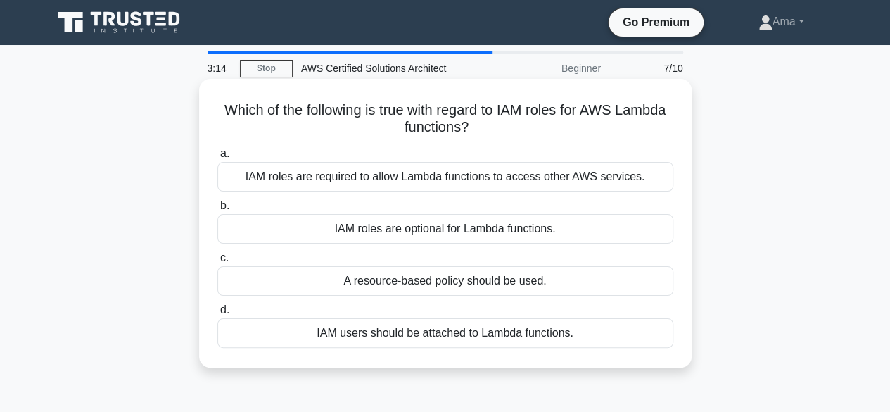
click at [659, 285] on div "A resource-based policy should be used." at bounding box center [445, 281] width 456 height 30
click at [217, 262] on input "c. A resource-based policy should be used." at bounding box center [217, 257] width 0 height 9
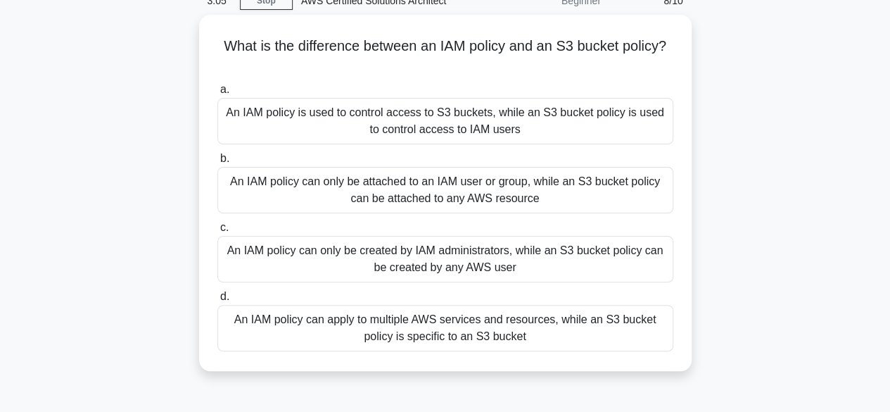
scroll to position [63, 0]
click at [668, 336] on div "An IAM policy can apply to multiple AWS services and resources, while an S3 buc…" at bounding box center [445, 328] width 456 height 46
click at [217, 302] on input "d. An IAM policy can apply to multiple AWS services and resources, while an S3 …" at bounding box center [217, 297] width 0 height 9
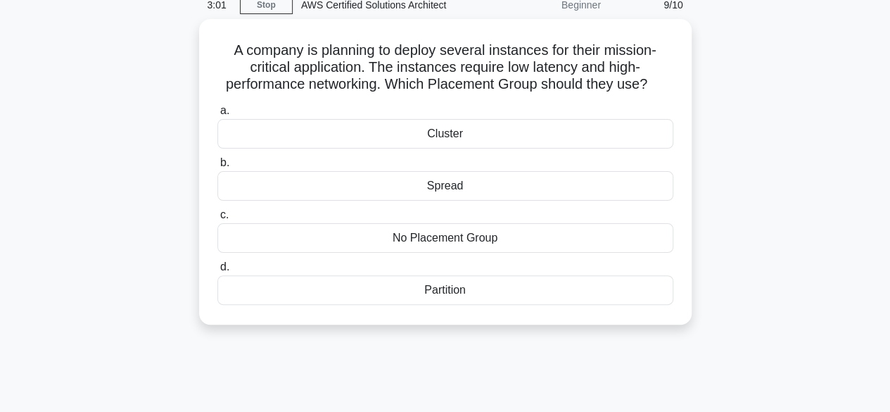
scroll to position [0, 0]
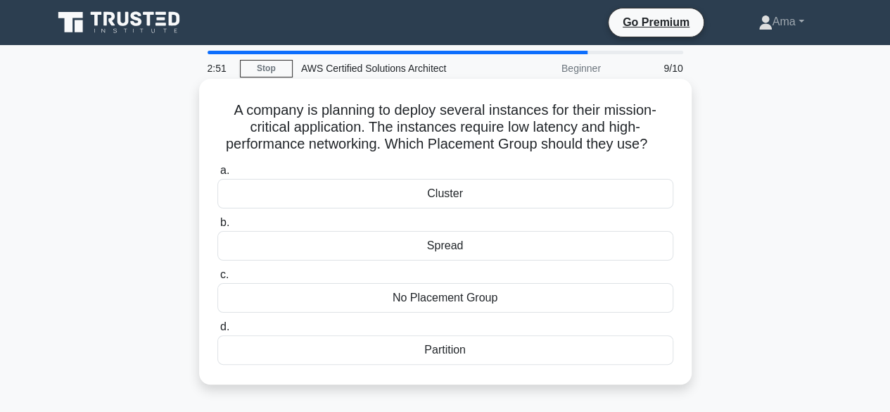
click at [481, 208] on div "Cluster" at bounding box center [445, 194] width 456 height 30
click at [217, 175] on input "a. Cluster" at bounding box center [217, 170] width 0 height 9
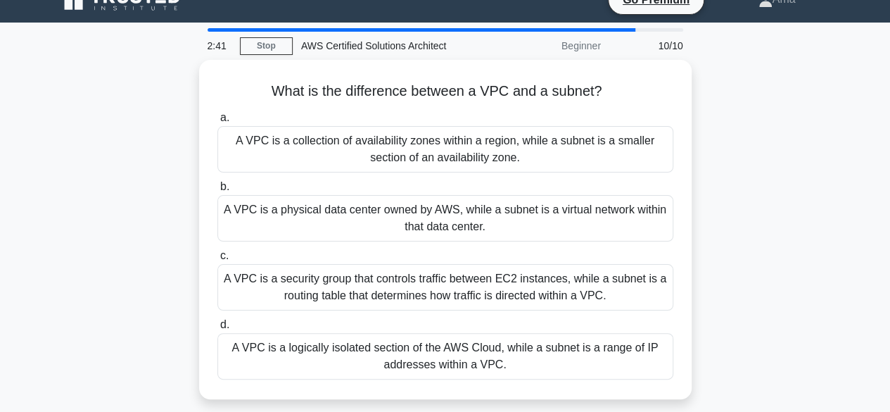
scroll to position [32, 0]
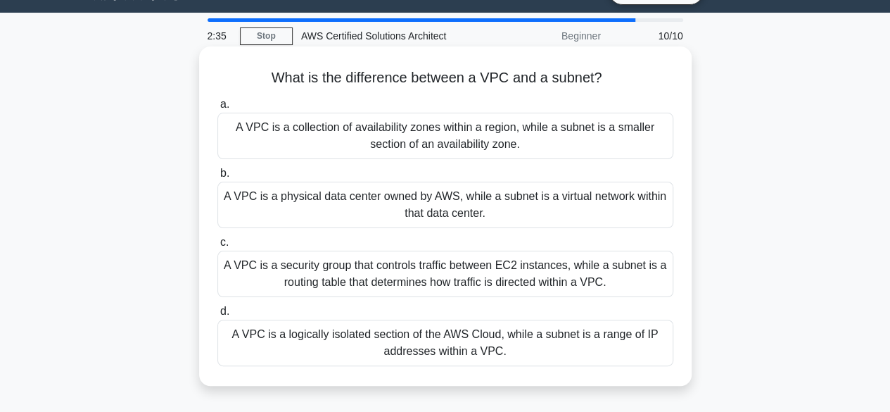
click at [656, 346] on div "A VPC is a logically isolated section of the AWS Cloud, while a subnet is a ran…" at bounding box center [445, 342] width 456 height 46
click at [217, 316] on input "d. A VPC is a logically isolated section of the AWS Cloud, while a subnet is a …" at bounding box center [217, 311] width 0 height 9
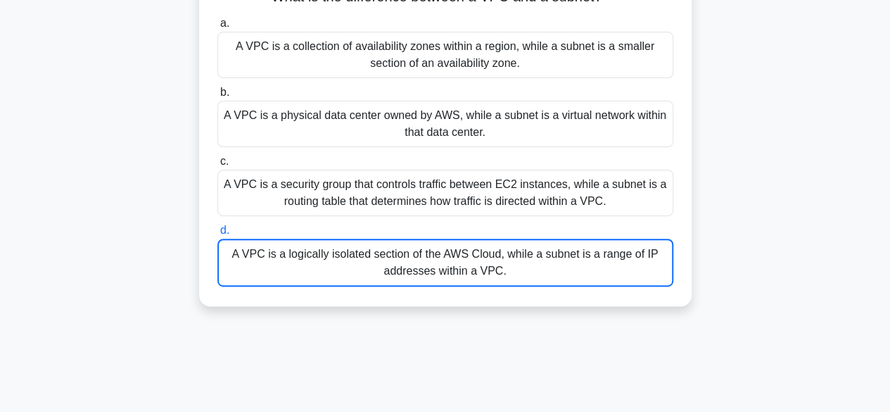
scroll to position [115, 0]
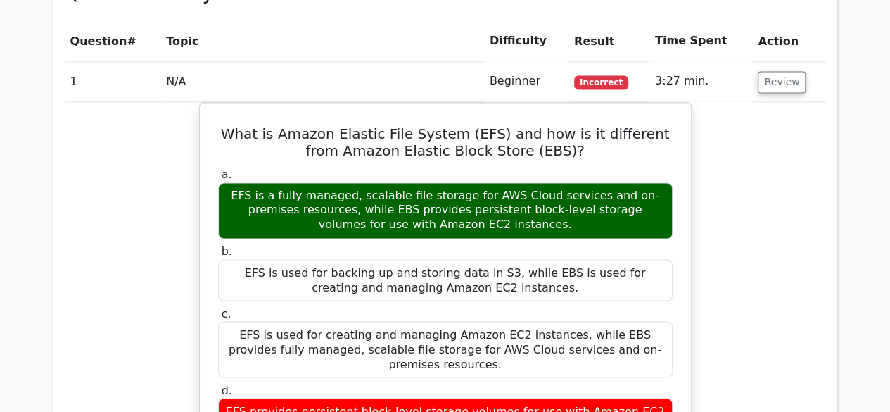
scroll to position [1069, 0]
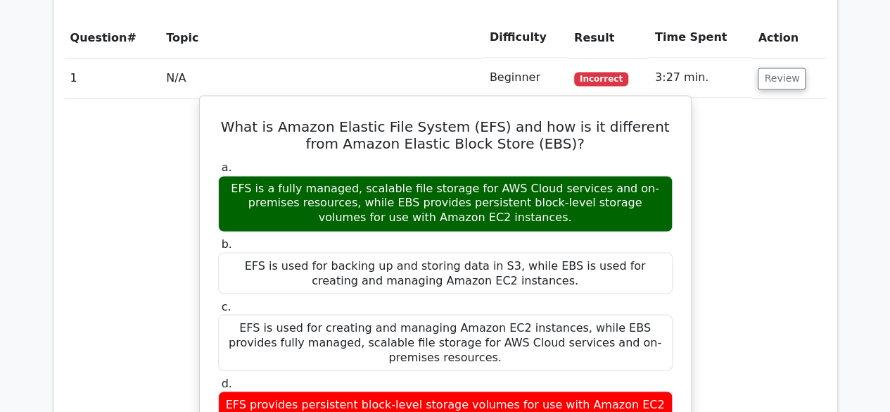
click at [520, 364] on div "a. EFS is a fully managed, scalable file storage for AWS Cloud services and on-…" at bounding box center [445, 372] width 457 height 429
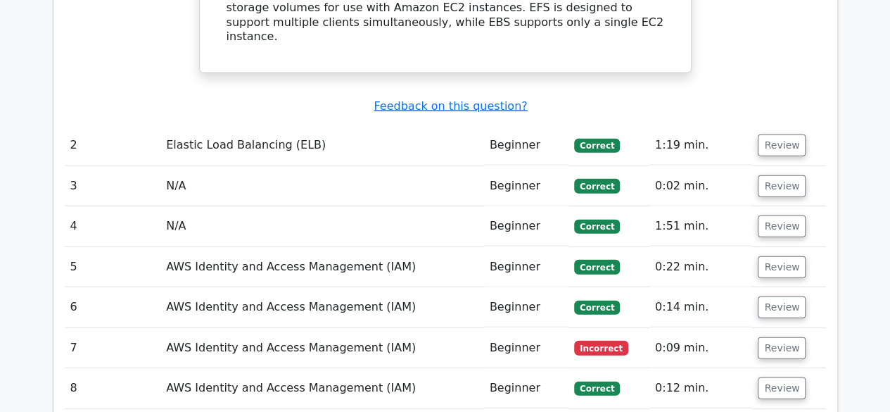
scroll to position [1602, 0]
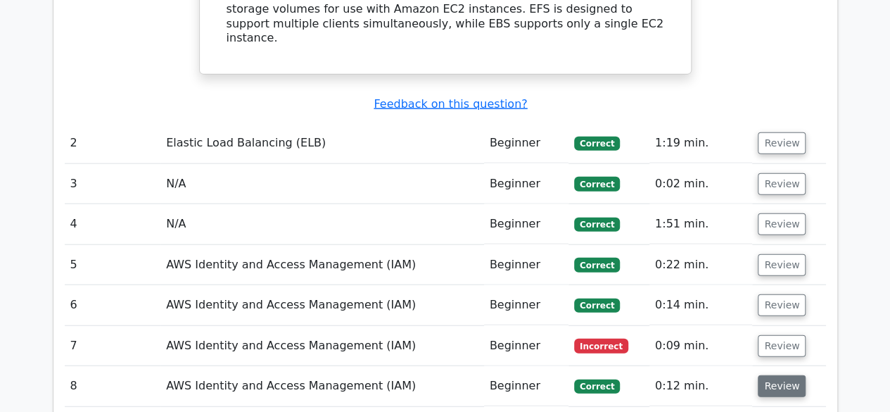
click at [775, 375] on button "Review" at bounding box center [782, 386] width 48 height 22
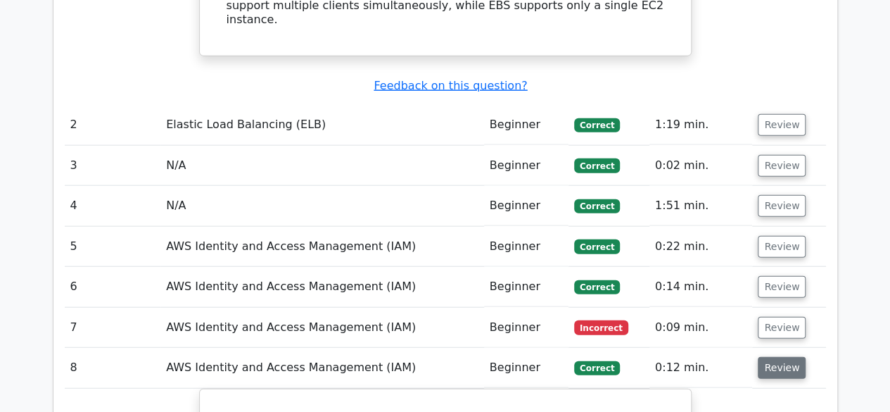
scroll to position [1620, 0]
click at [598, 321] on span "Incorrect" at bounding box center [601, 328] width 54 height 14
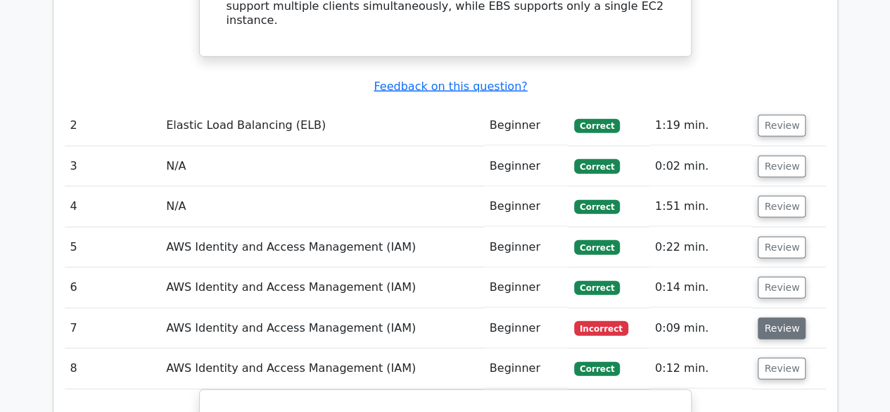
click at [787, 317] on button "Review" at bounding box center [782, 328] width 48 height 22
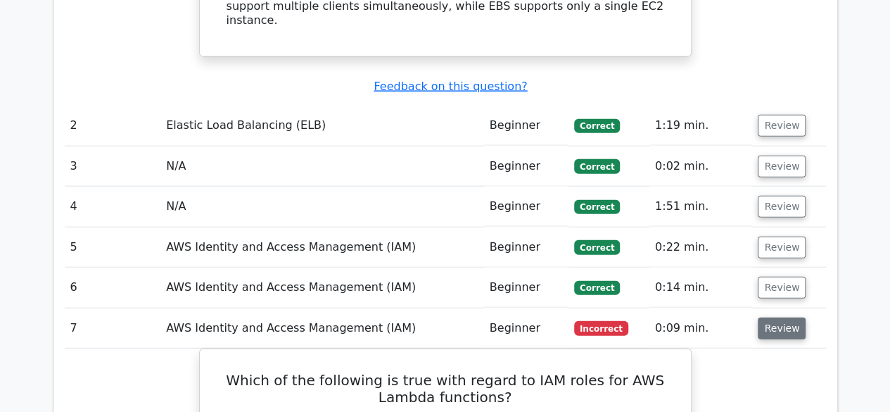
click at [768, 317] on button "Review" at bounding box center [782, 328] width 48 height 22
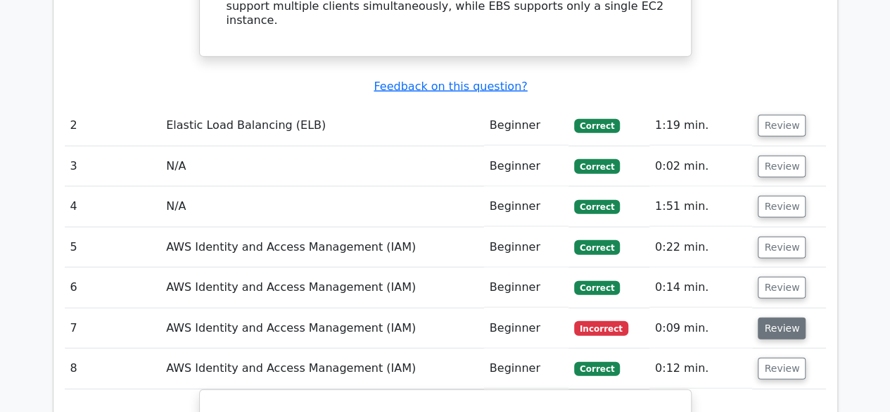
click at [763, 317] on button "Review" at bounding box center [782, 328] width 48 height 22
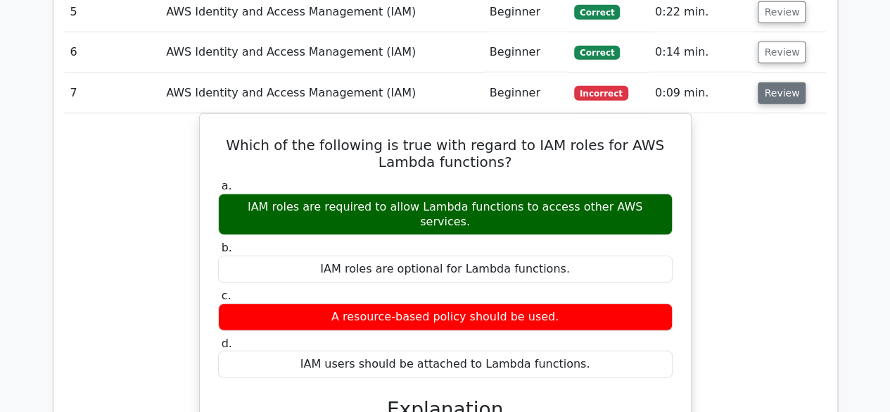
scroll to position [1869, 0]
